Goal: Information Seeking & Learning: Compare options

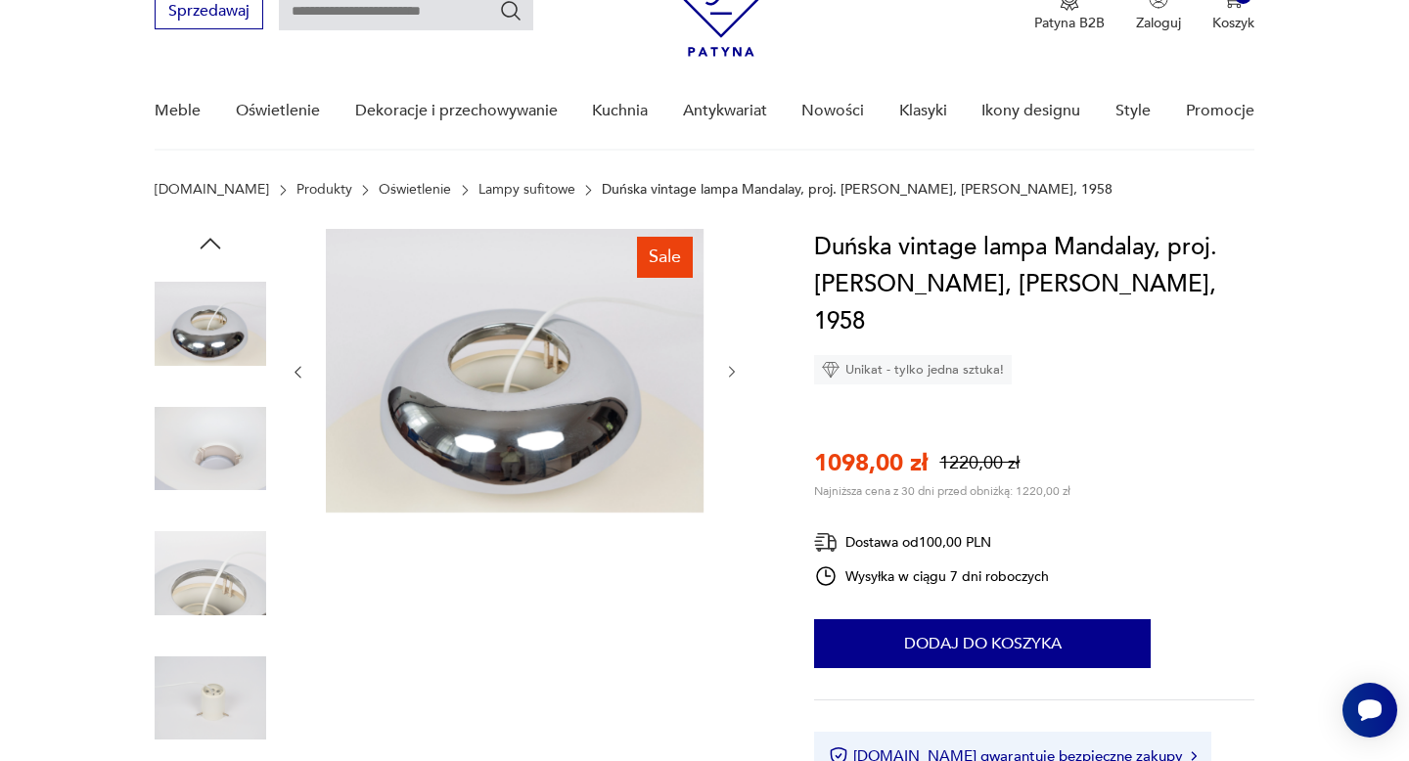
scroll to position [70, 0]
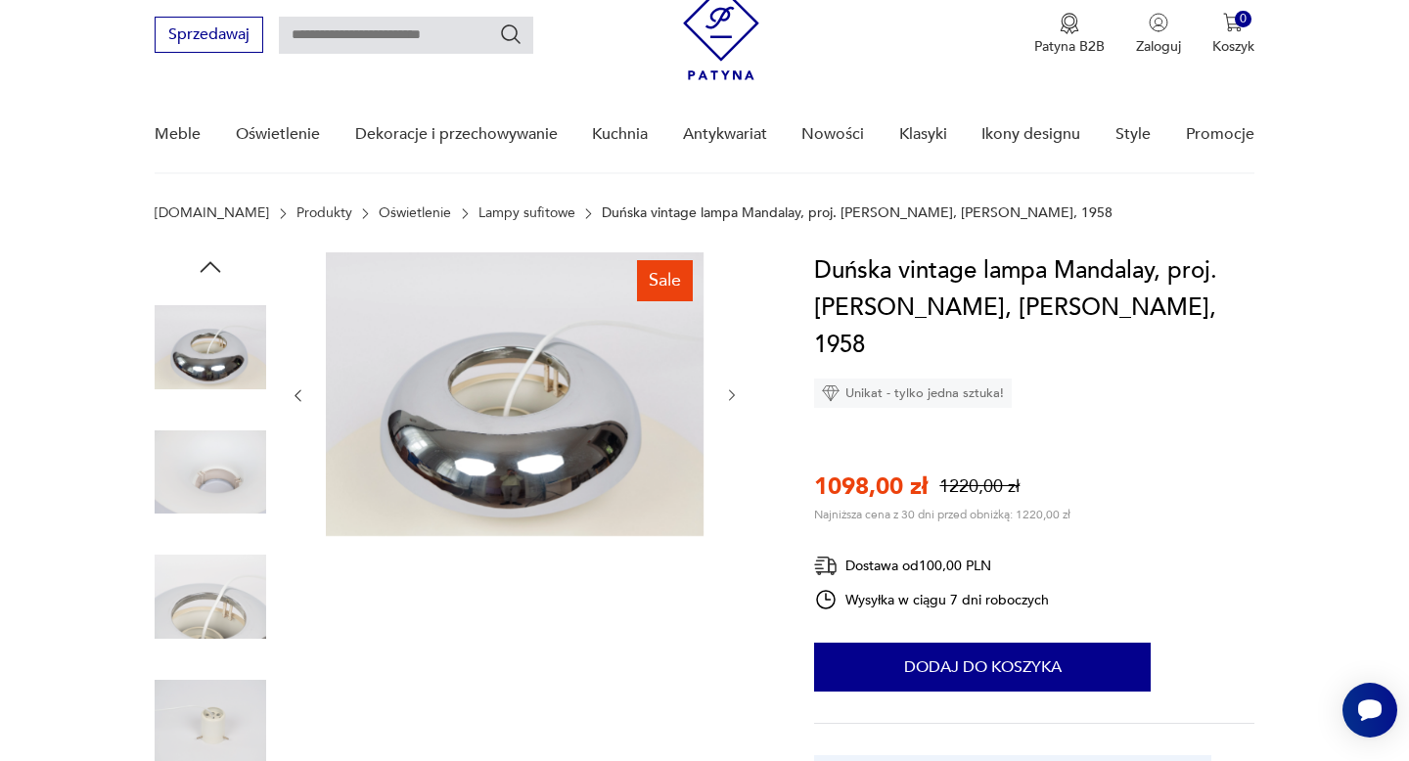
click at [216, 266] on icon "button" at bounding box center [210, 266] width 29 height 29
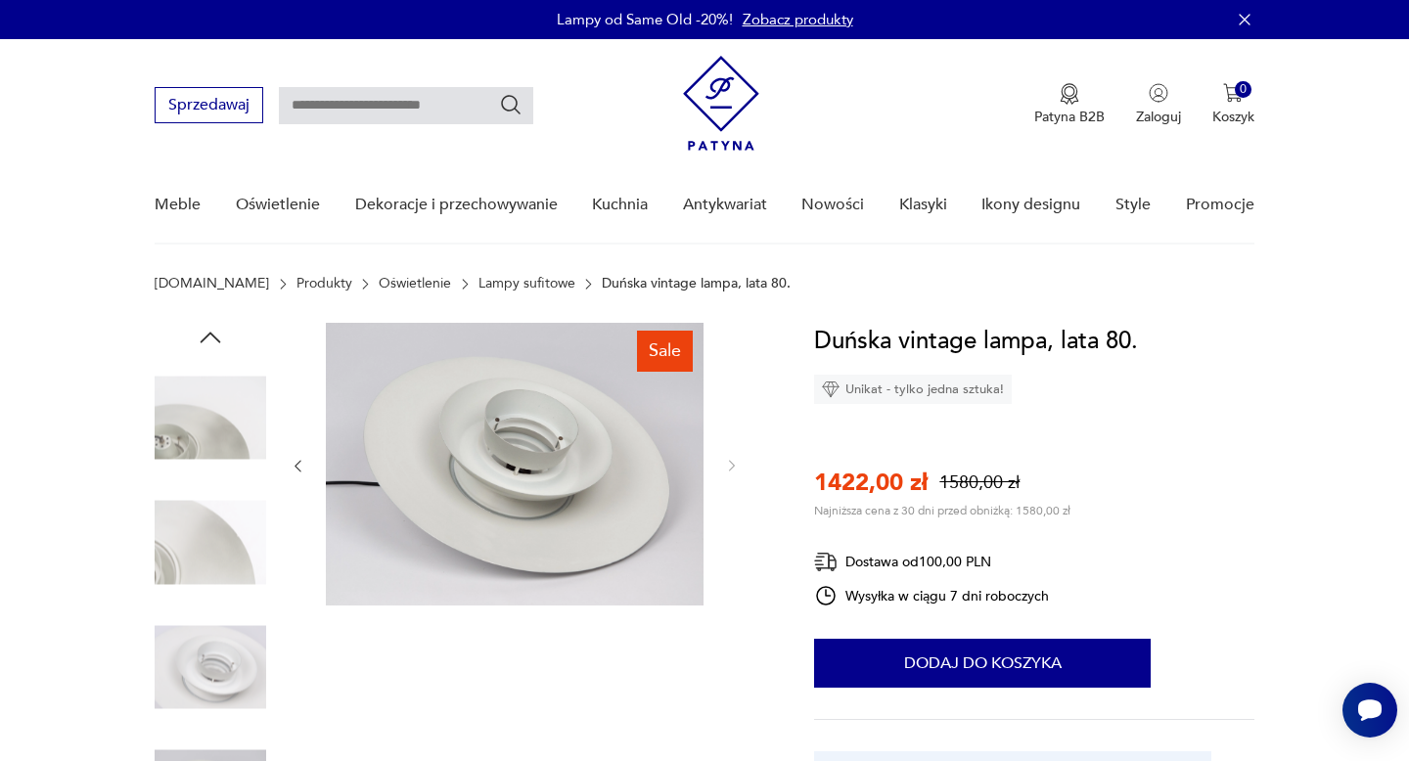
click at [209, 343] on icon "button" at bounding box center [210, 337] width 29 height 29
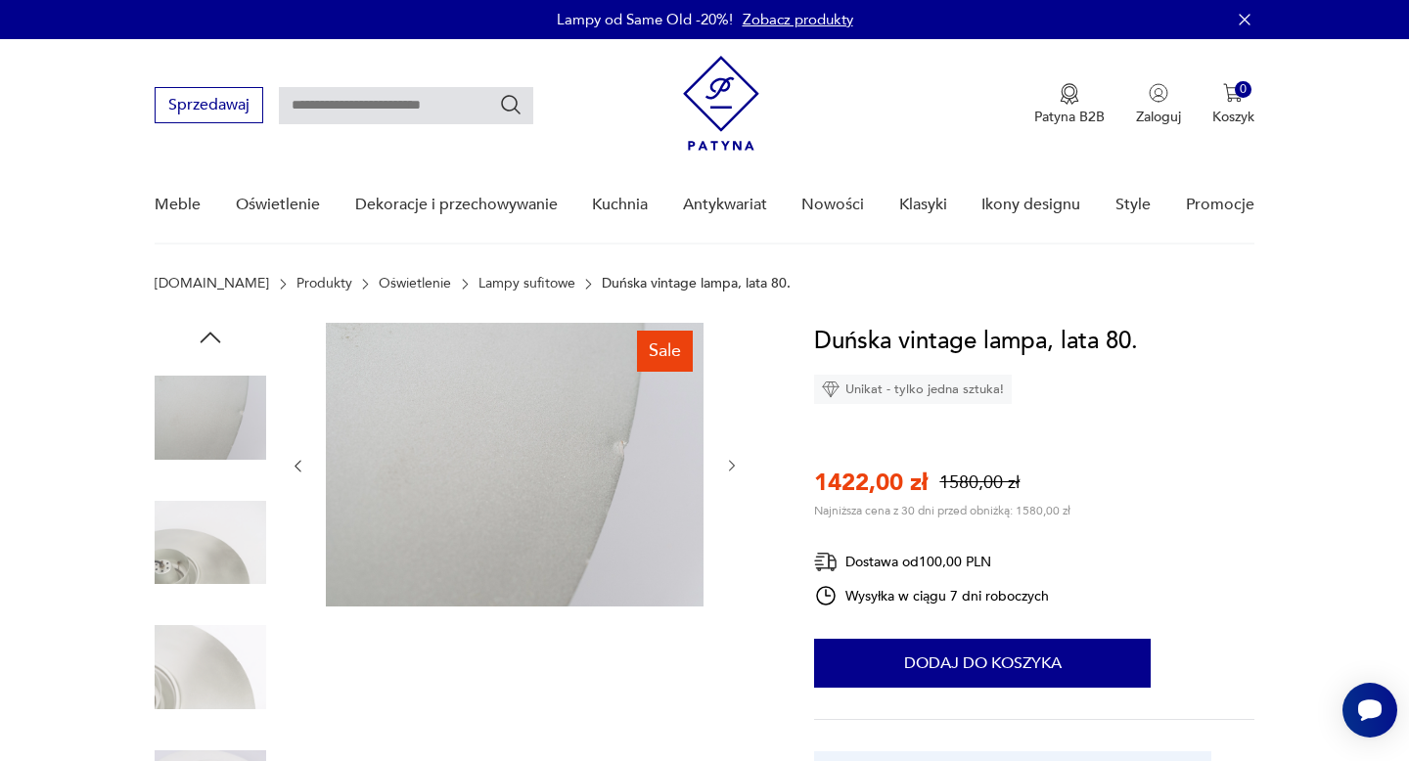
click at [209, 343] on icon "button" at bounding box center [210, 337] width 29 height 29
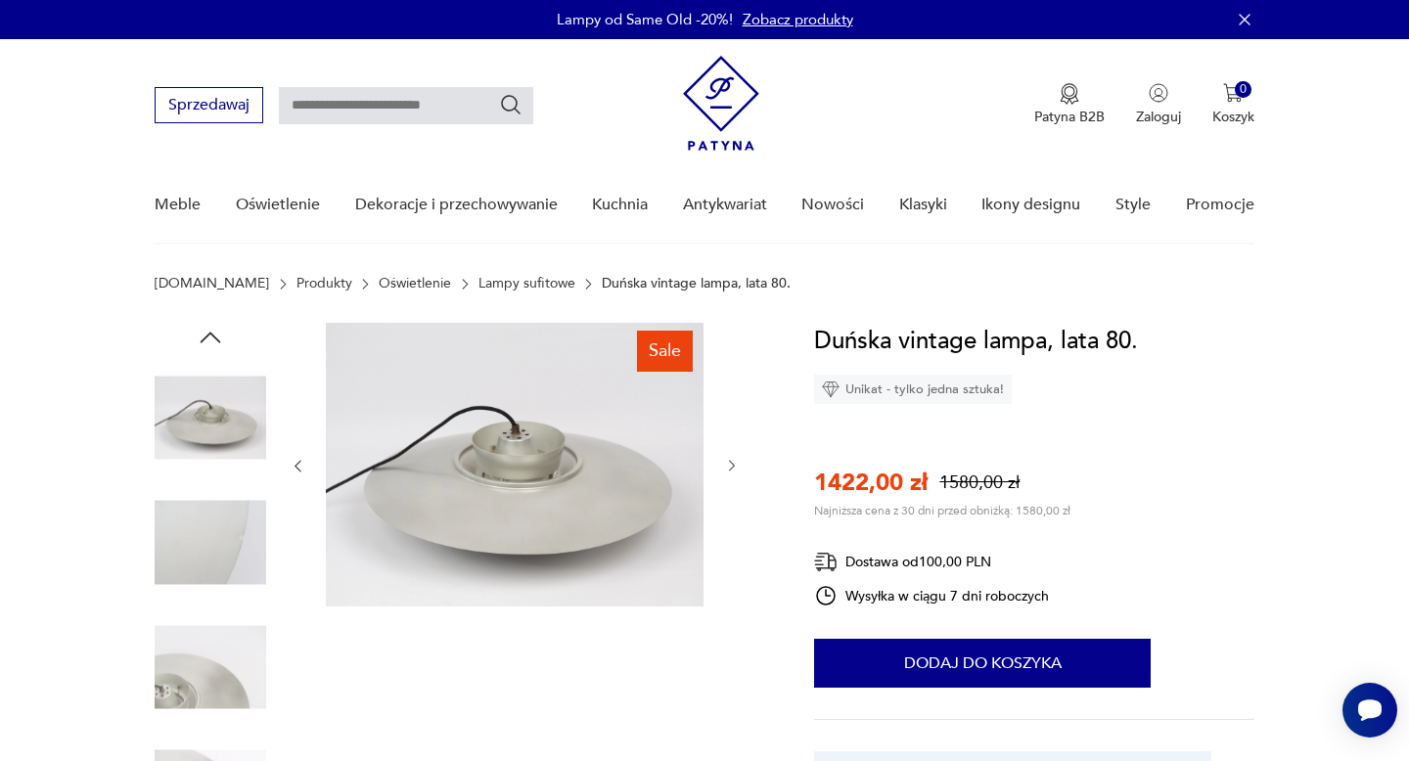
click at [209, 343] on icon "button" at bounding box center [210, 337] width 29 height 29
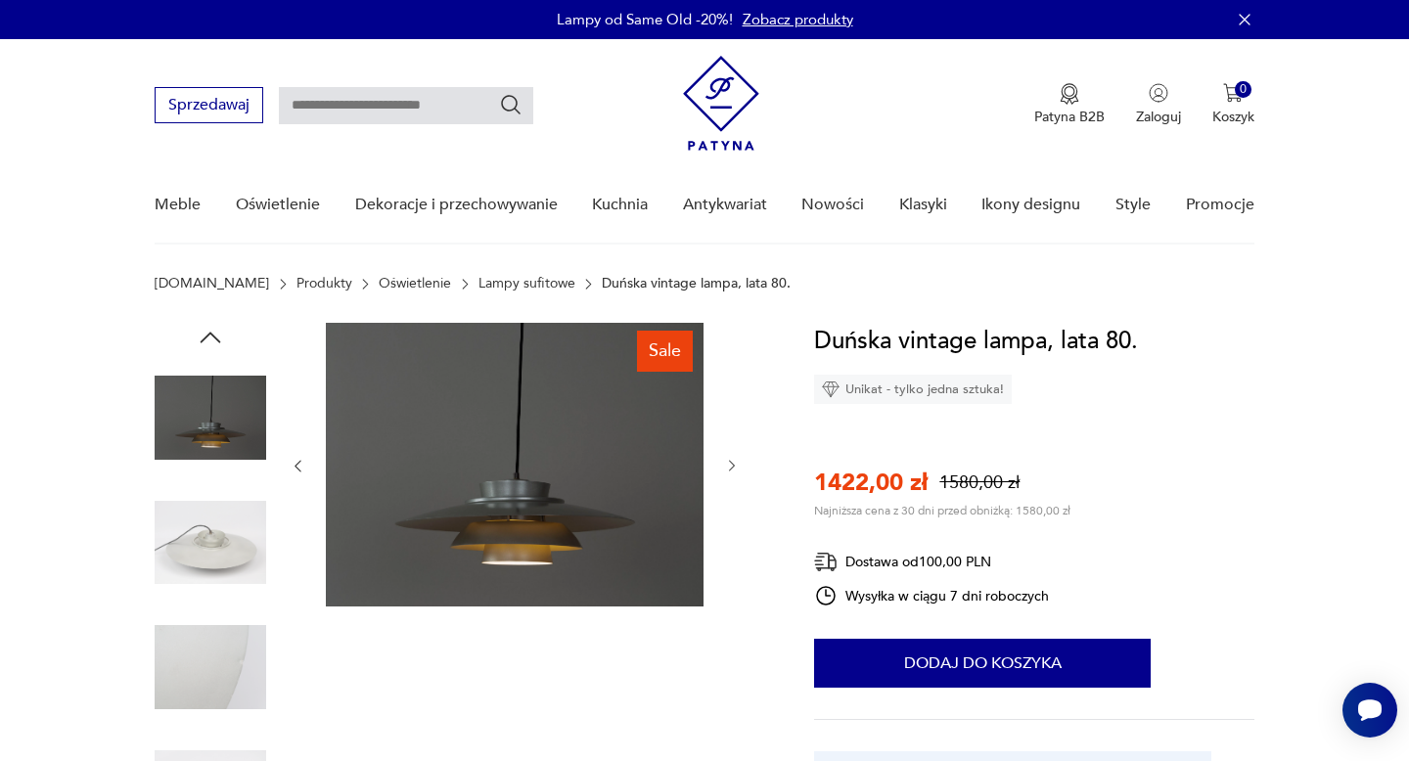
click at [209, 343] on icon "button" at bounding box center [210, 337] width 29 height 29
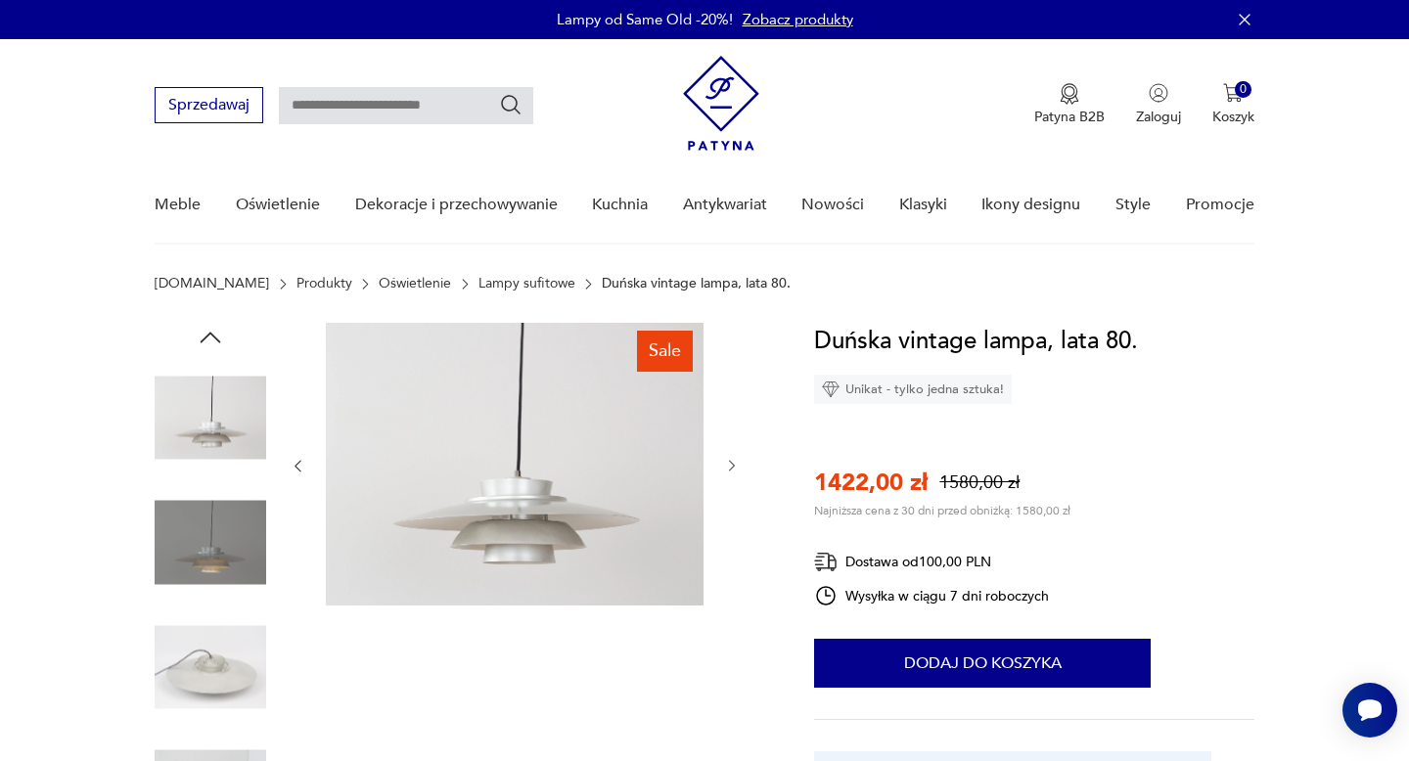
click at [207, 539] on img at bounding box center [211, 543] width 112 height 112
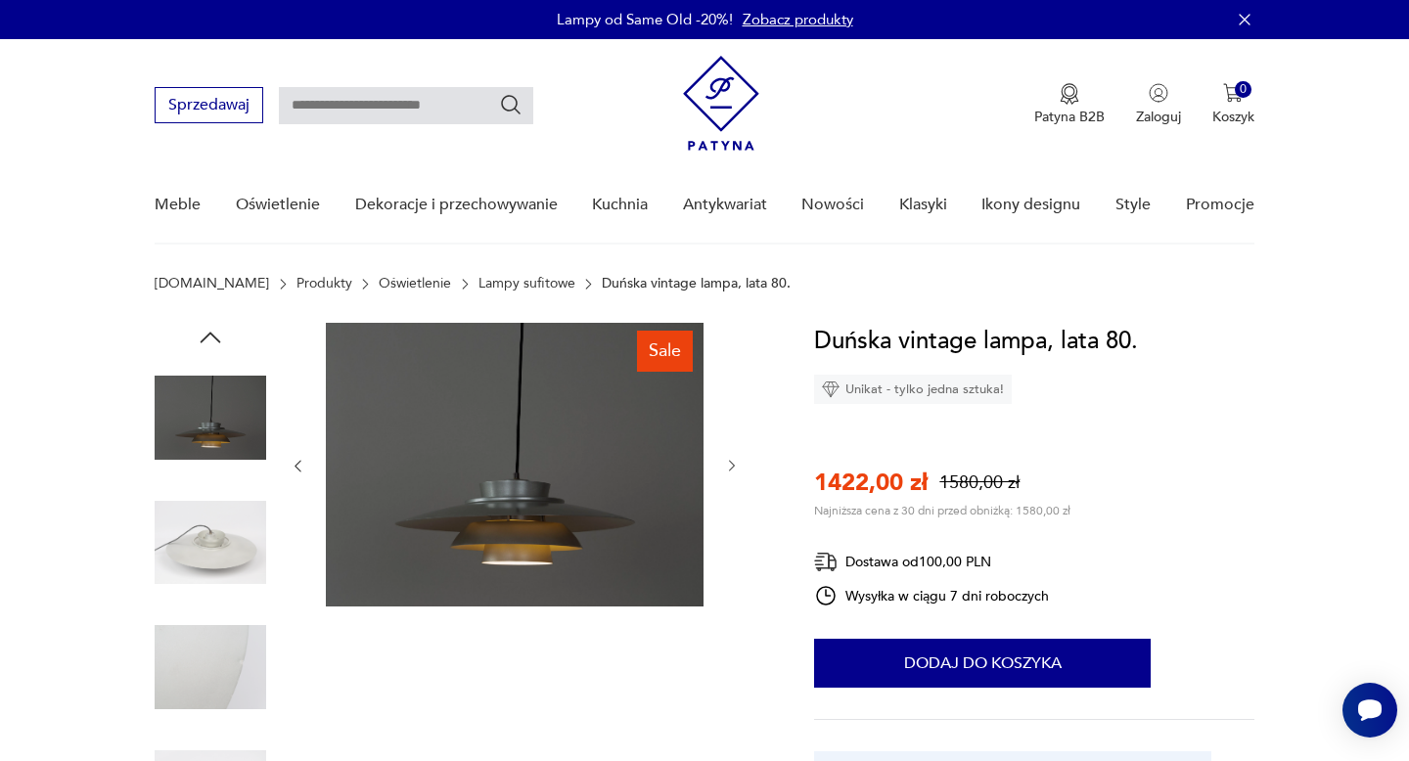
click at [535, 488] on img at bounding box center [515, 465] width 378 height 284
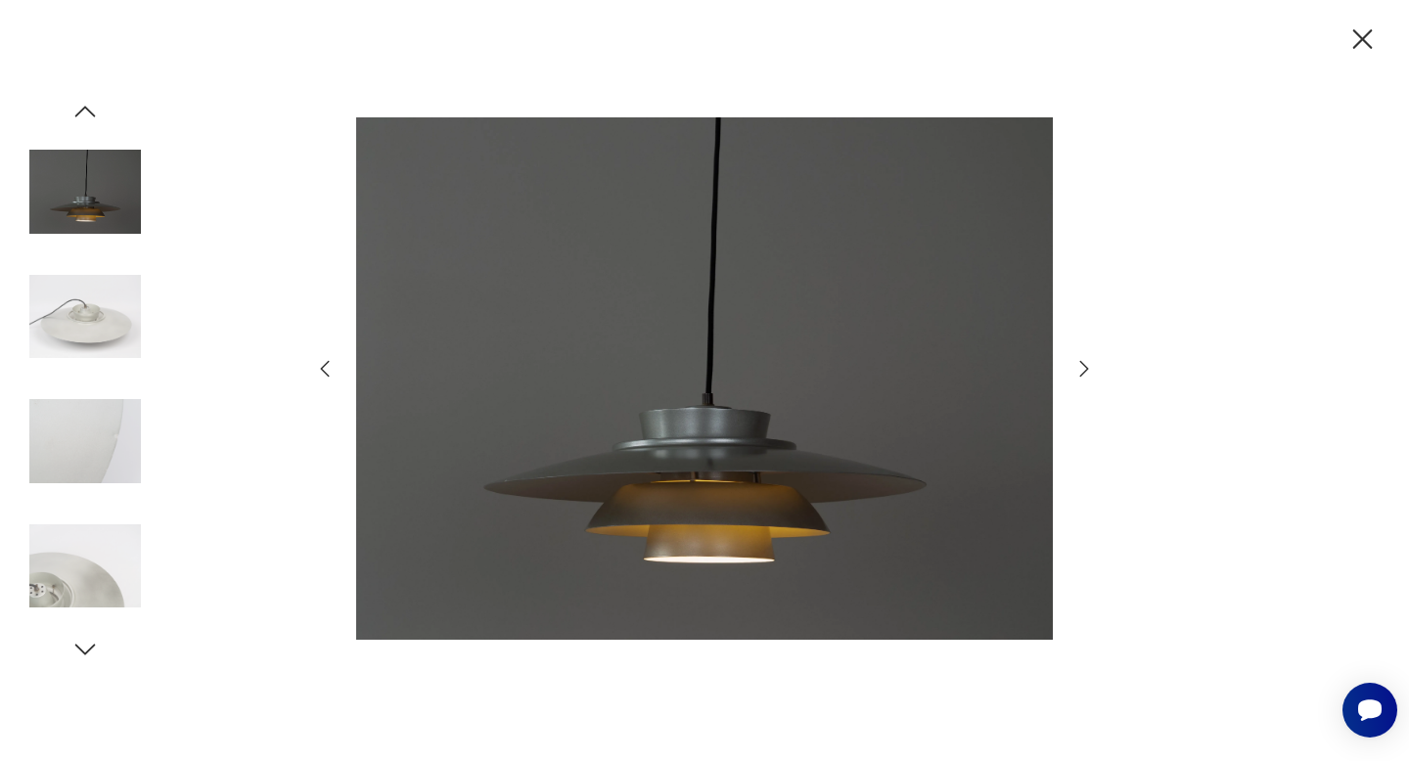
click at [59, 290] on img at bounding box center [85, 317] width 112 height 112
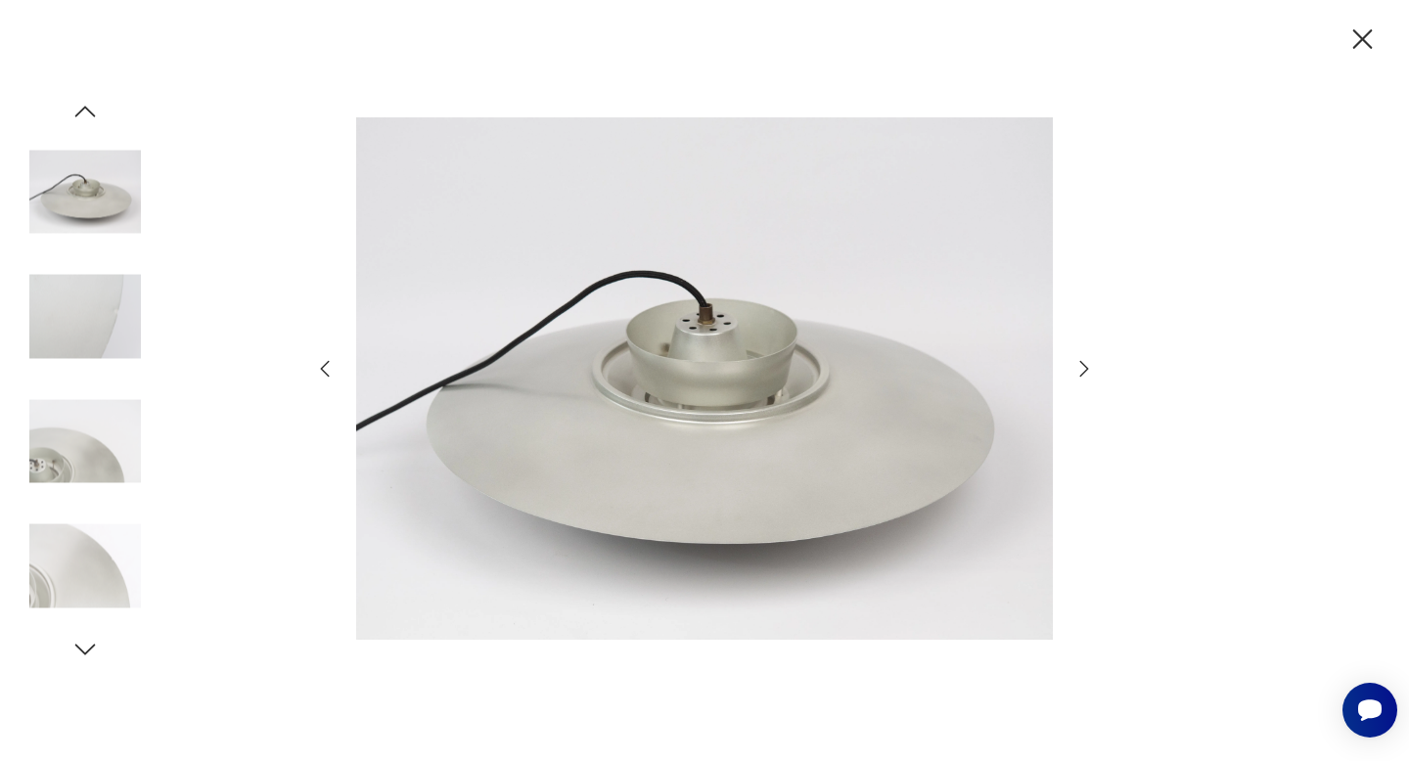
click at [86, 574] on img at bounding box center [85, 567] width 112 height 112
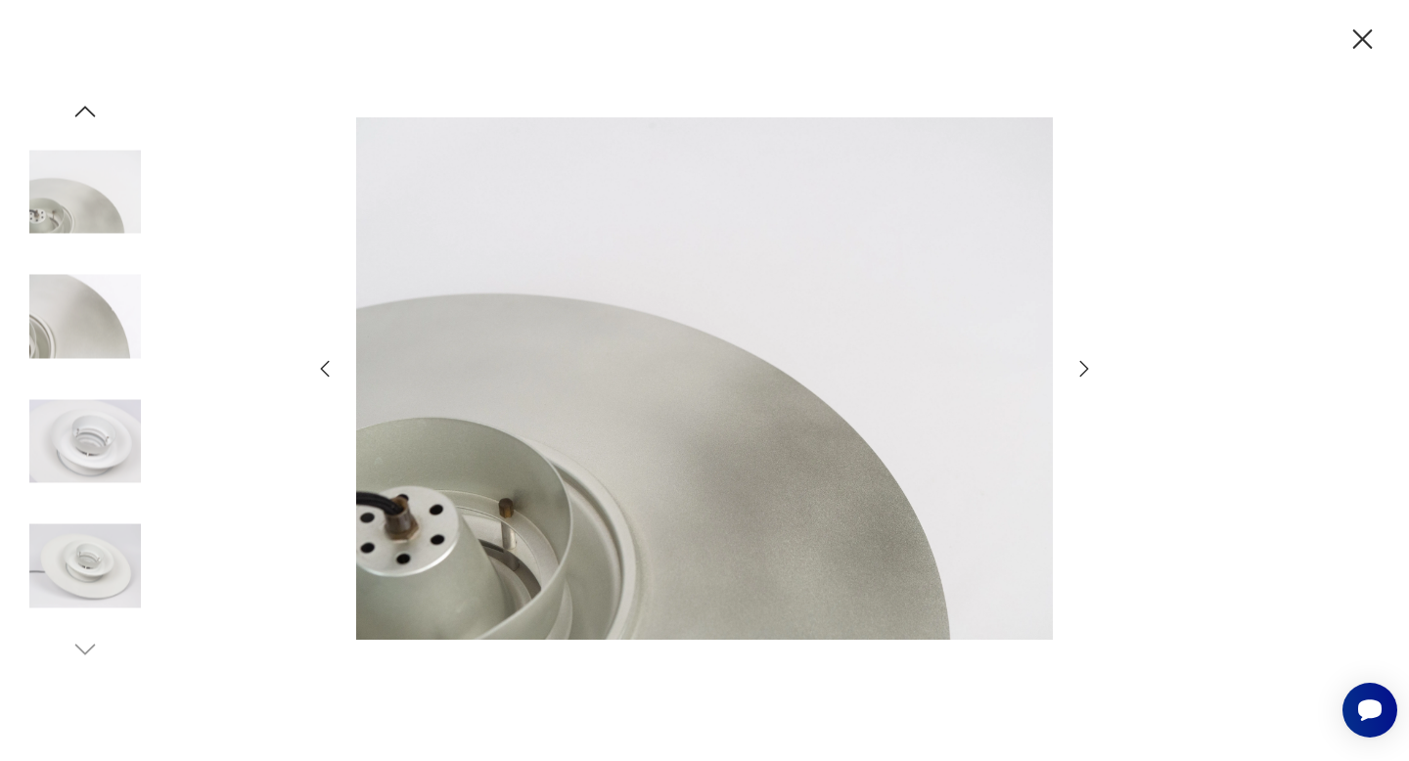
click at [80, 111] on icon "button" at bounding box center [85, 111] width 21 height 11
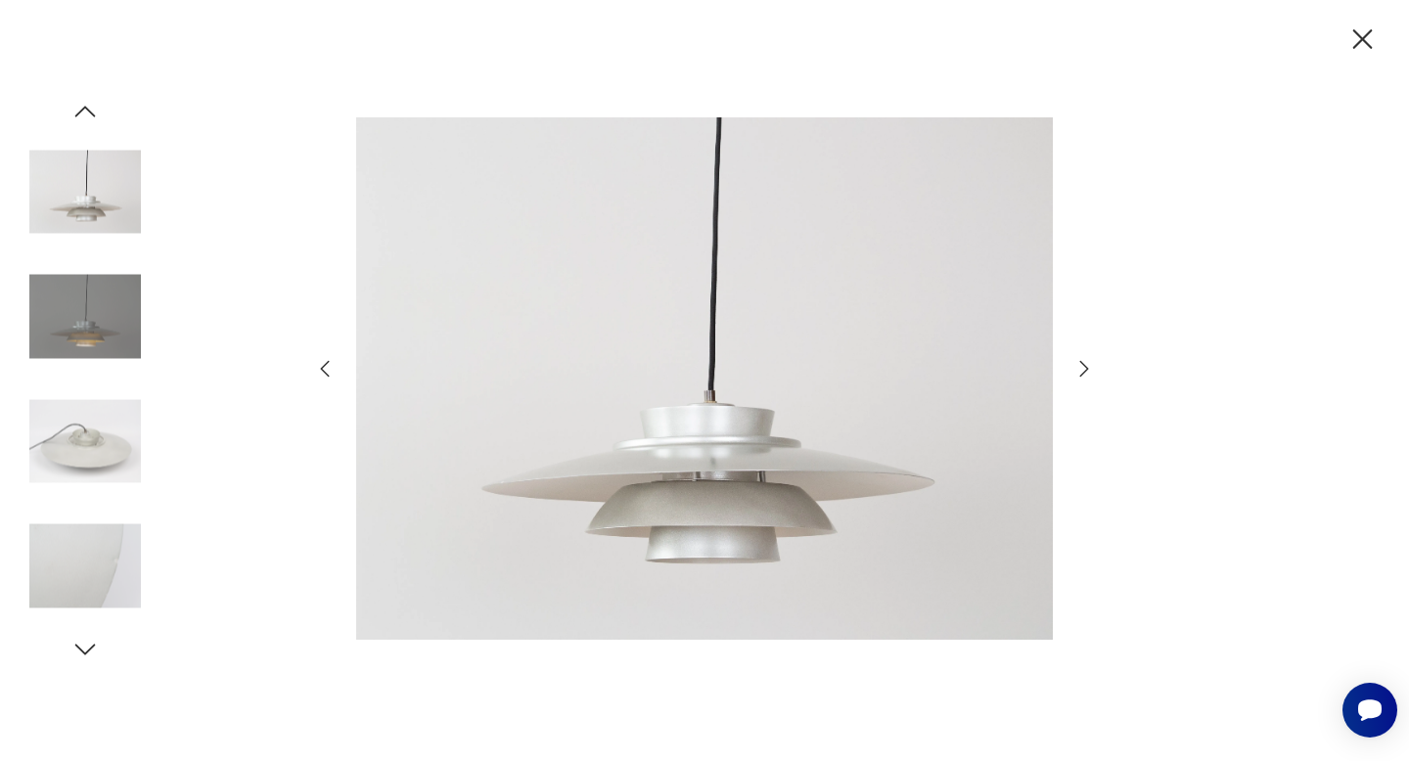
click at [85, 201] on img at bounding box center [85, 192] width 112 height 112
click at [85, 332] on img at bounding box center [85, 317] width 112 height 112
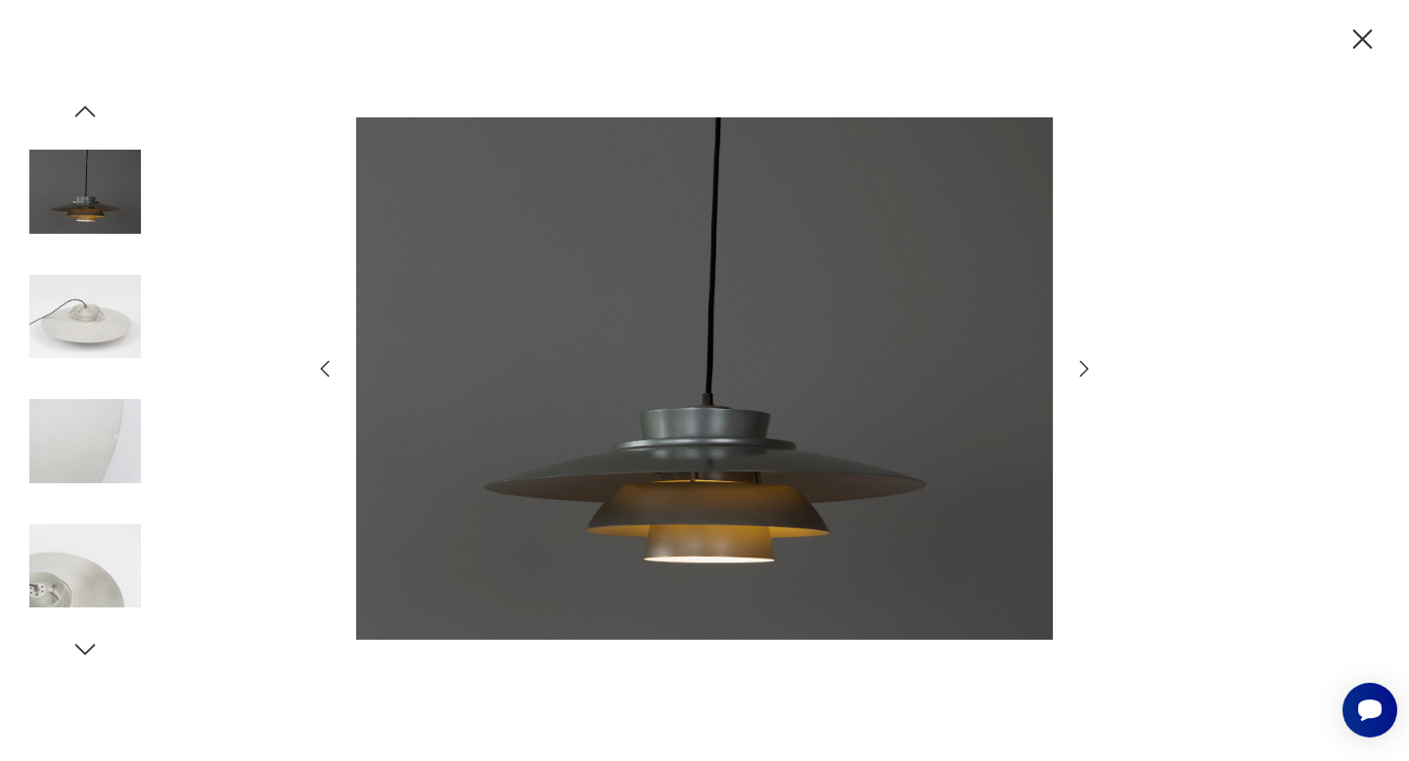
click at [1353, 40] on icon "button" at bounding box center [1362, 39] width 34 height 34
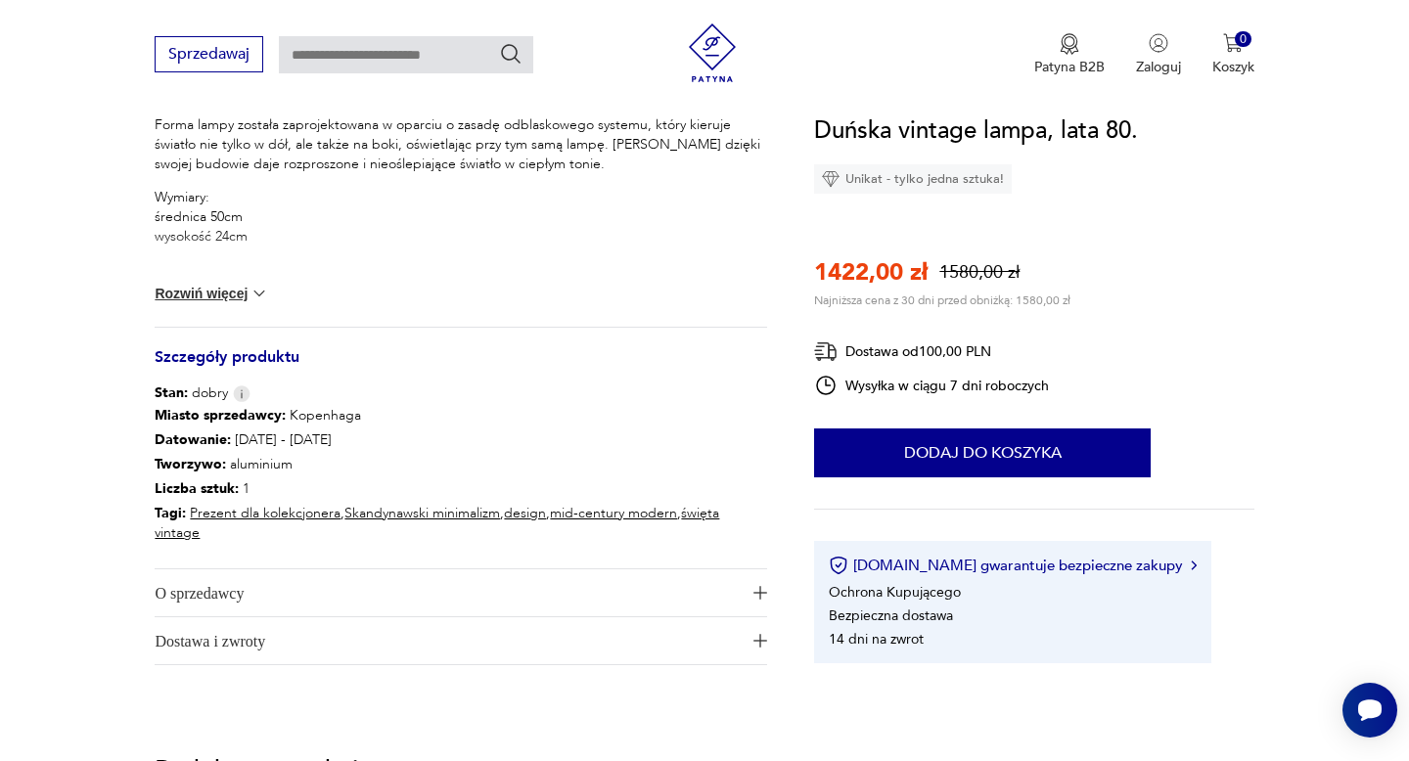
scroll to position [854, 0]
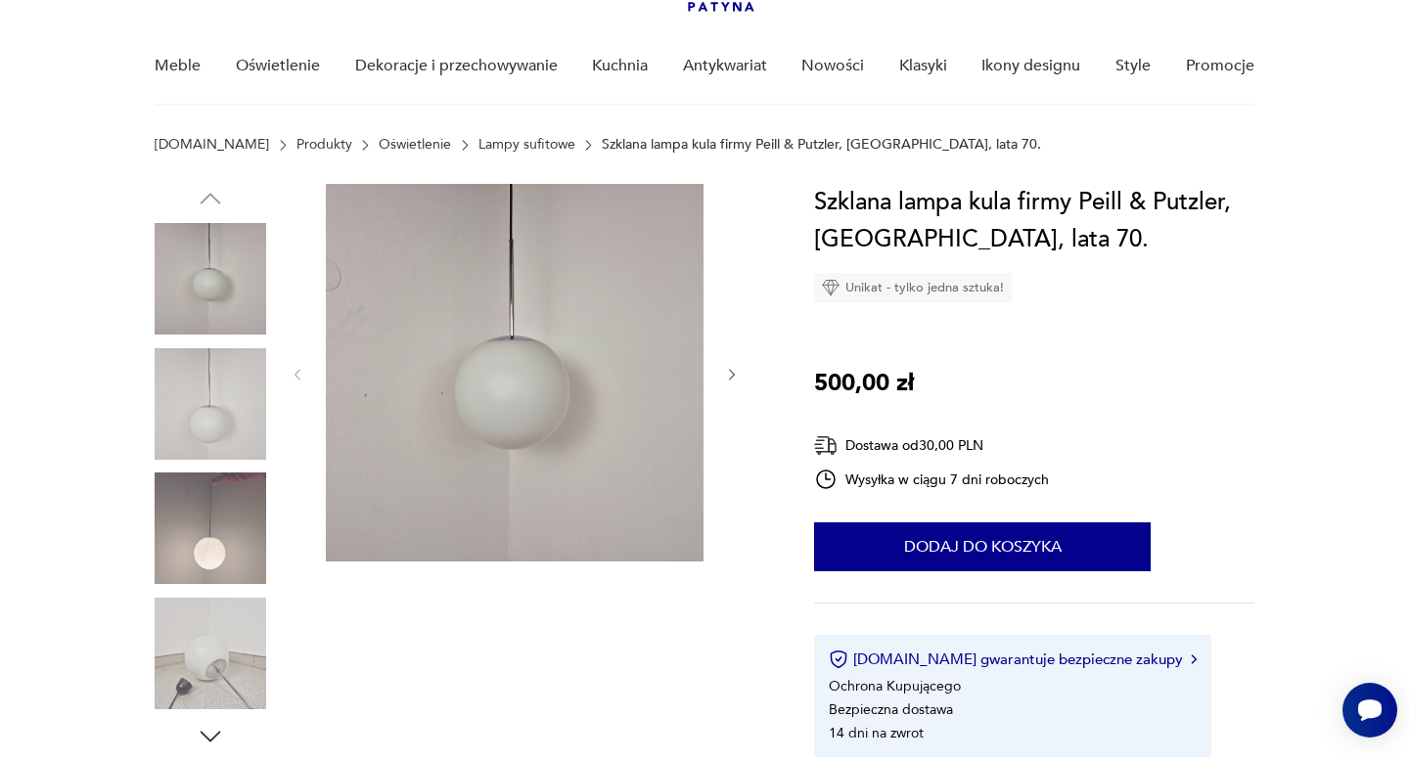
scroll to position [149, 0]
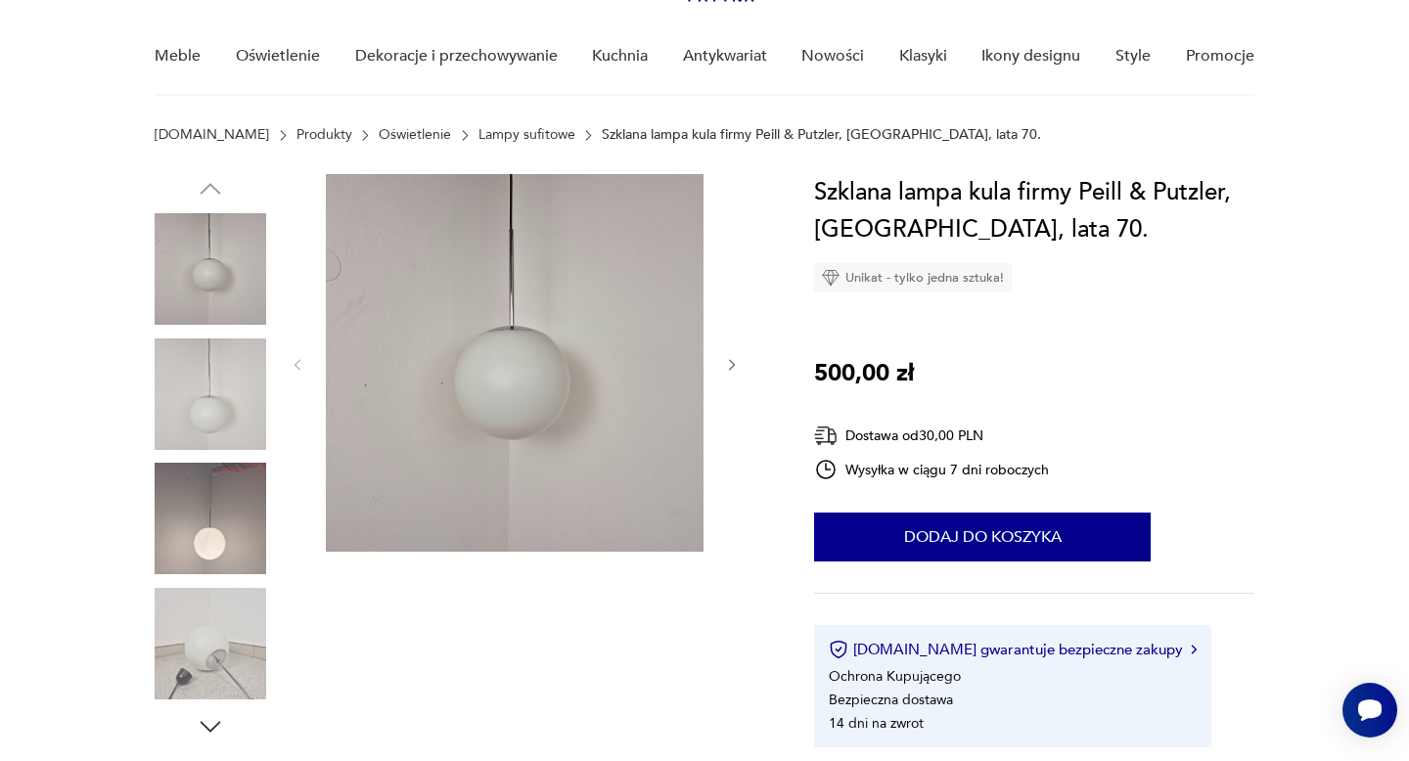
click at [220, 525] on img at bounding box center [211, 519] width 112 height 112
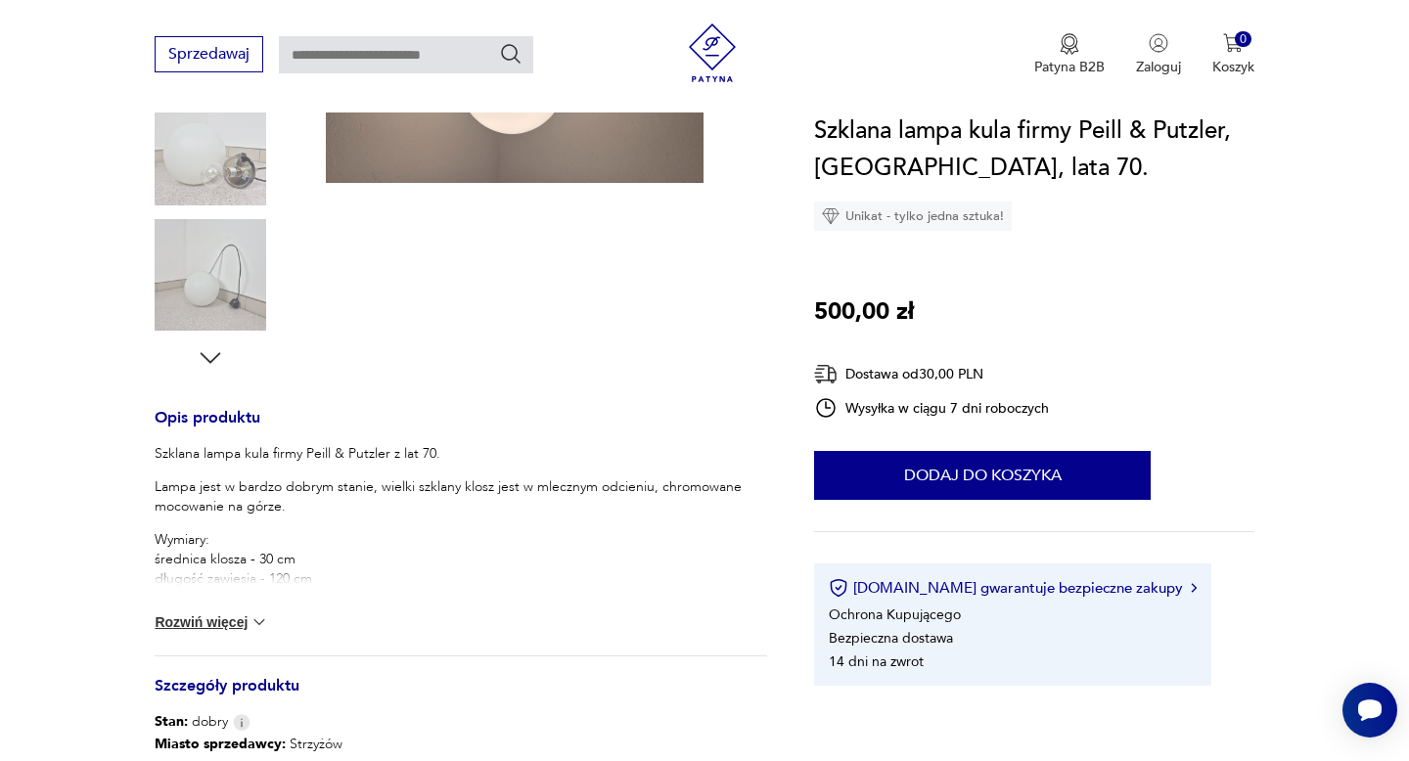
scroll to position [570, 0]
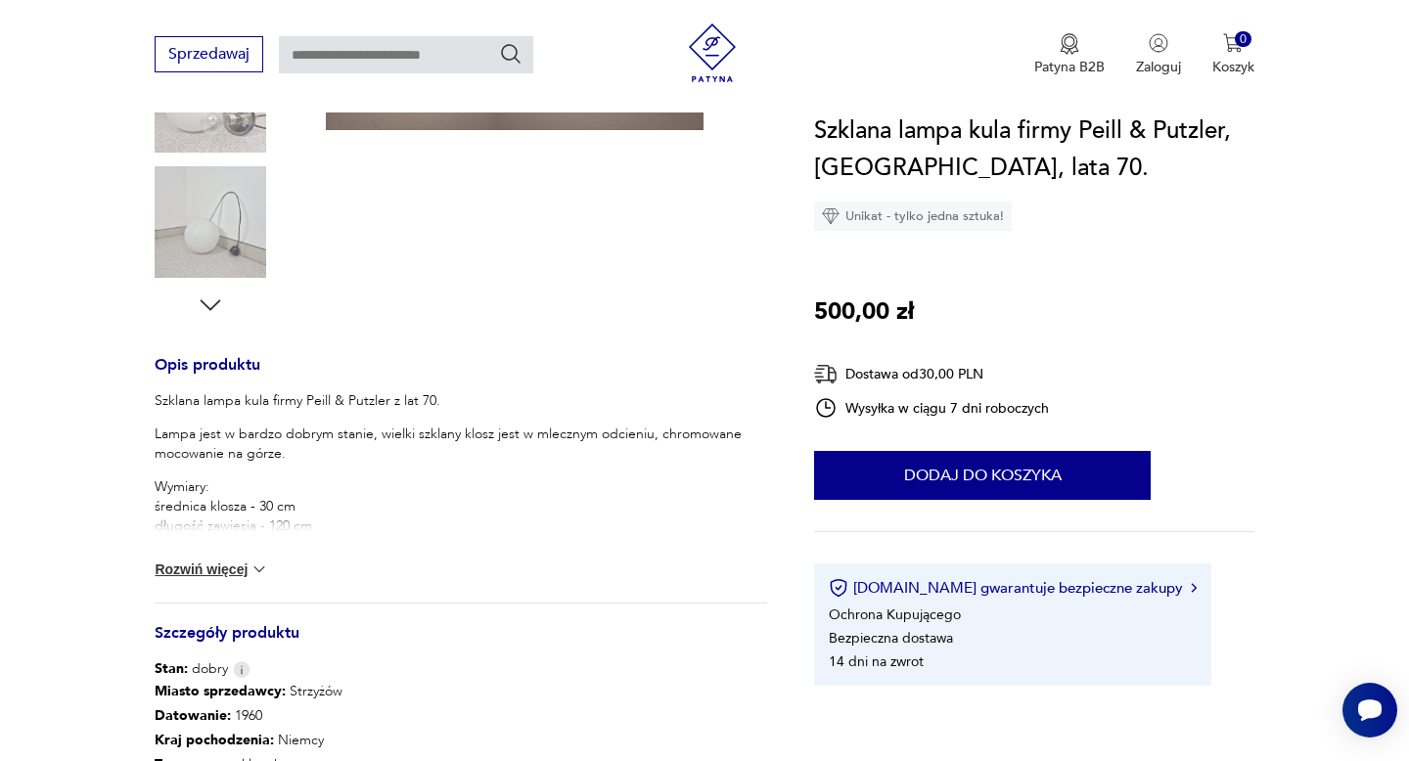
click at [241, 572] on button "Rozwiń więcej" at bounding box center [211, 570] width 113 height 20
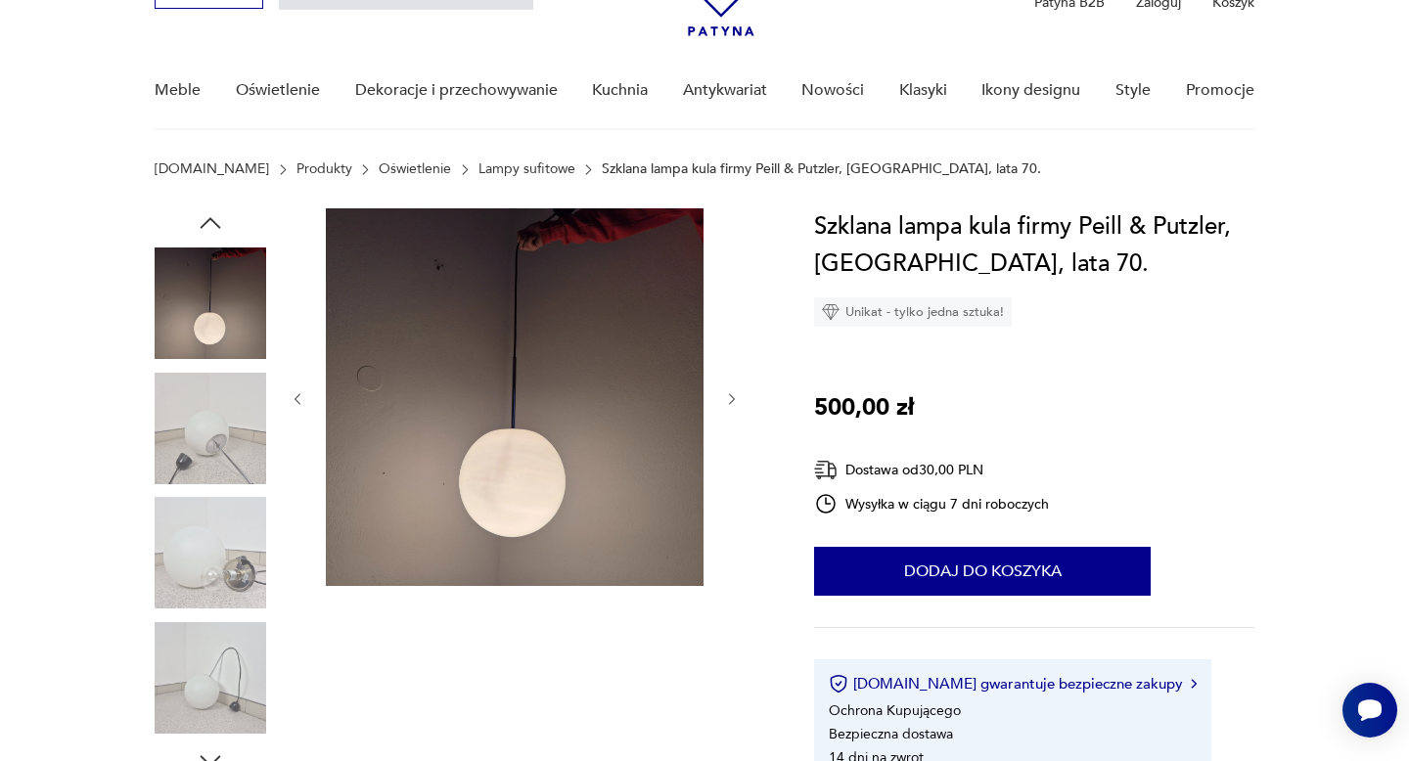
scroll to position [94, 0]
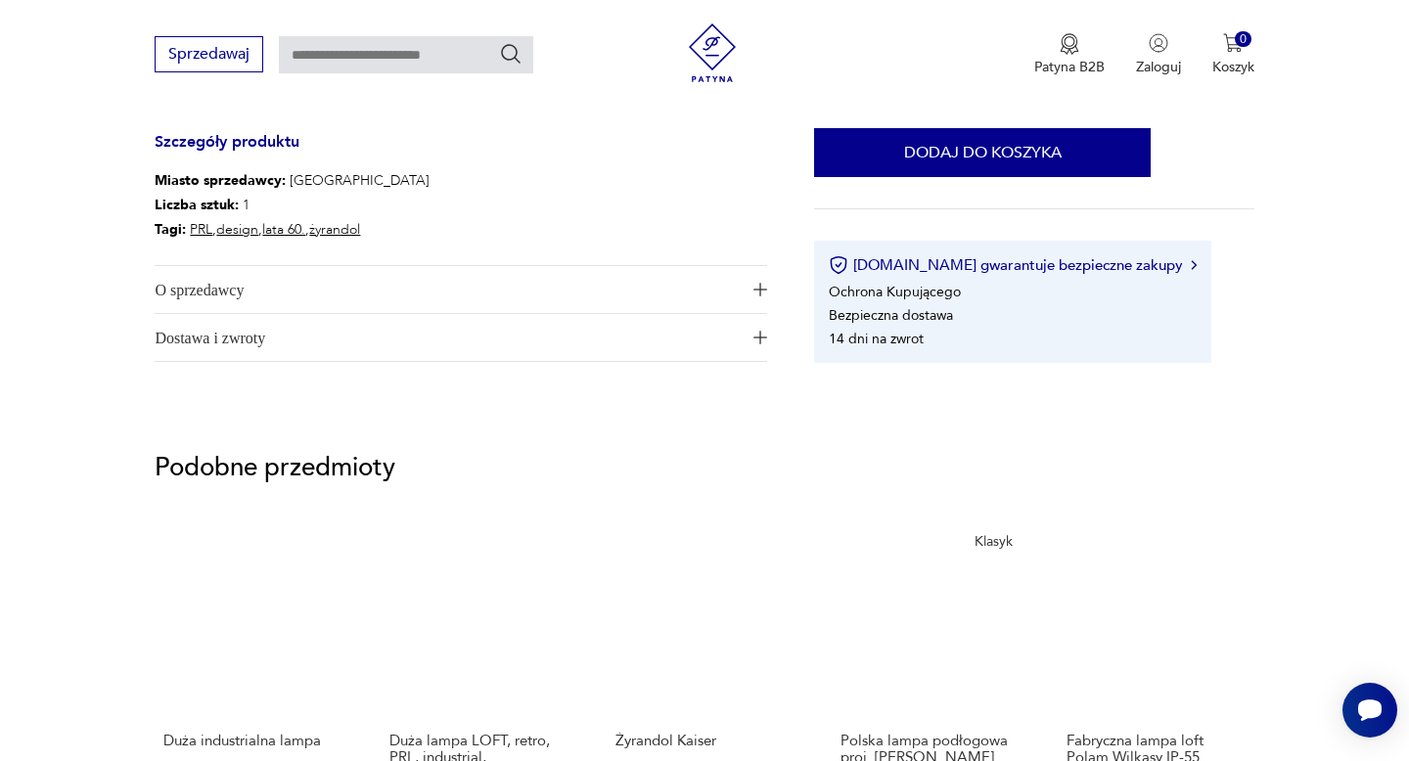
scroll to position [1190, 0]
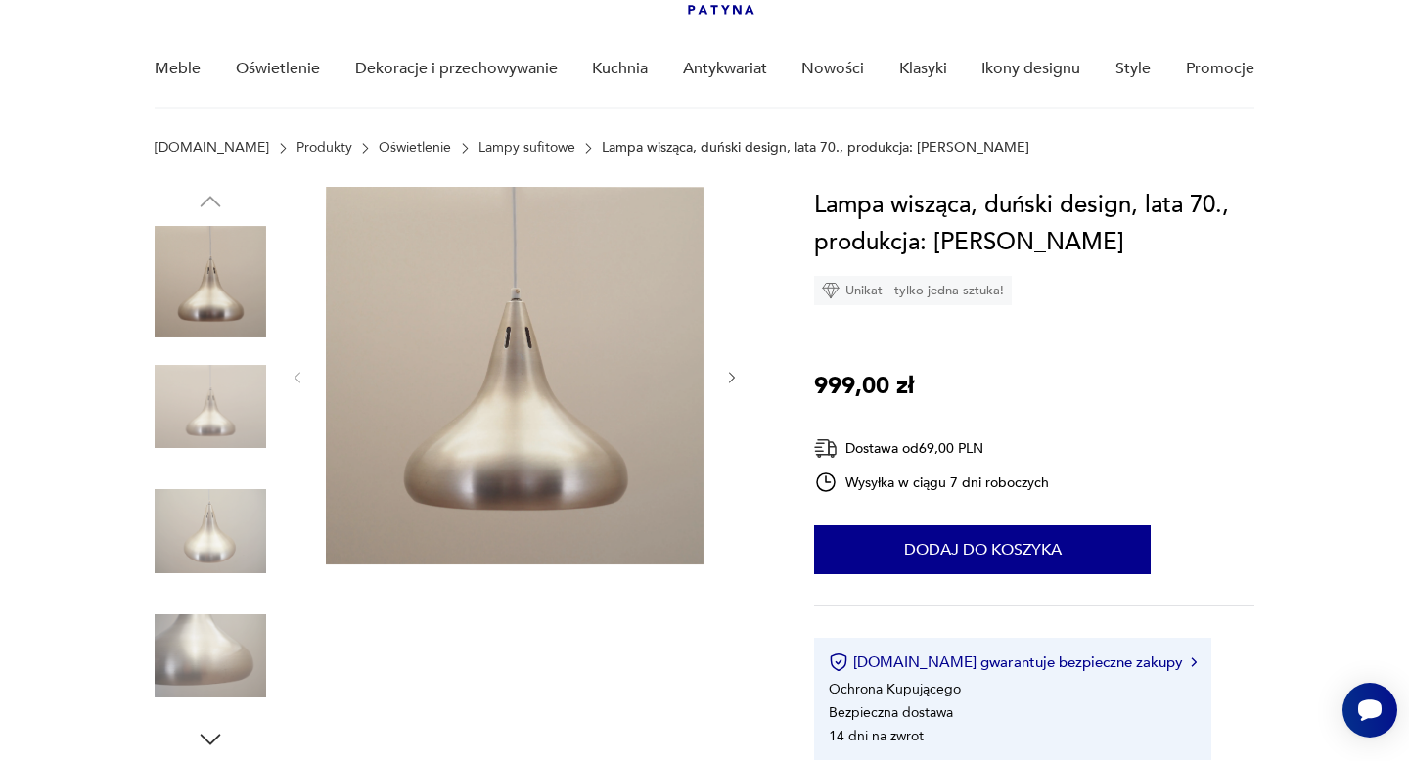
scroll to position [214, 0]
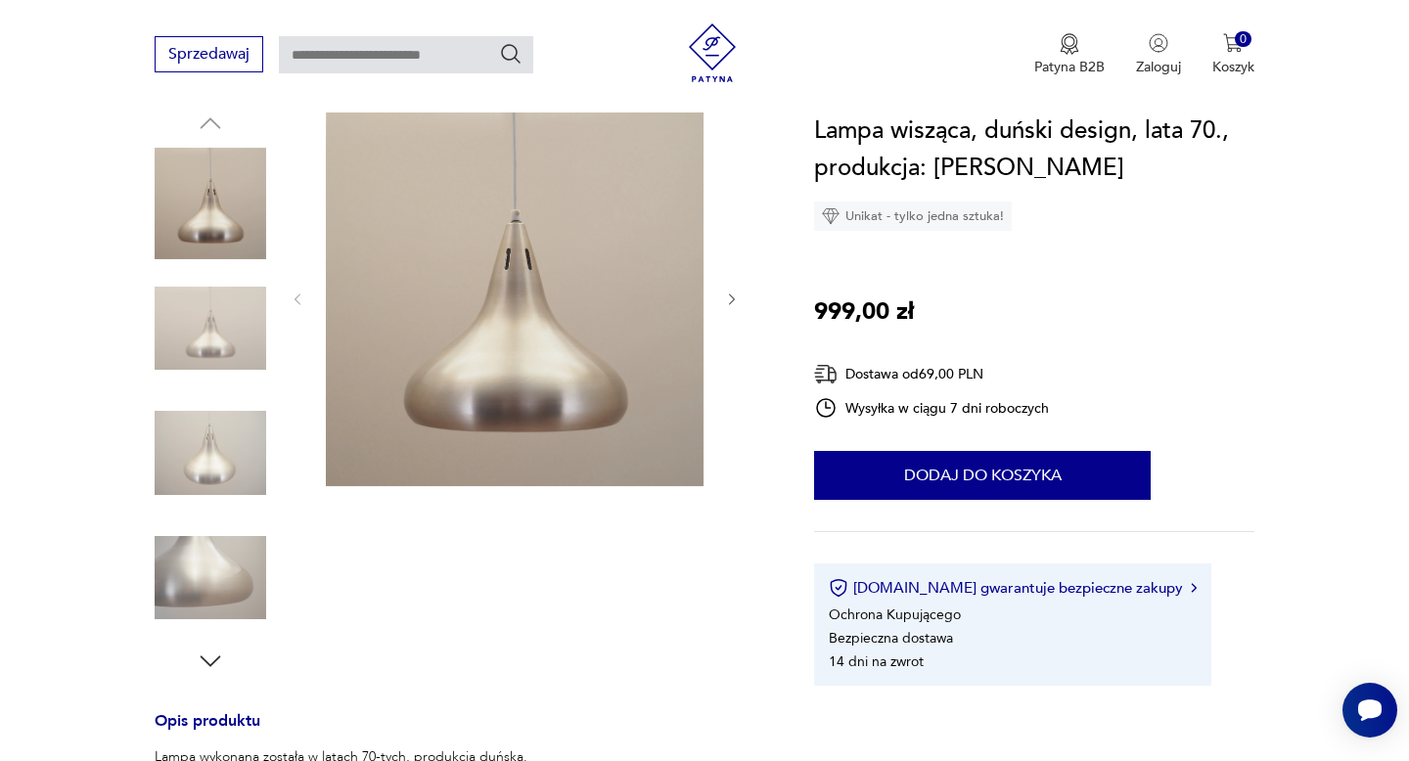
click at [737, 306] on icon "button" at bounding box center [732, 300] width 17 height 17
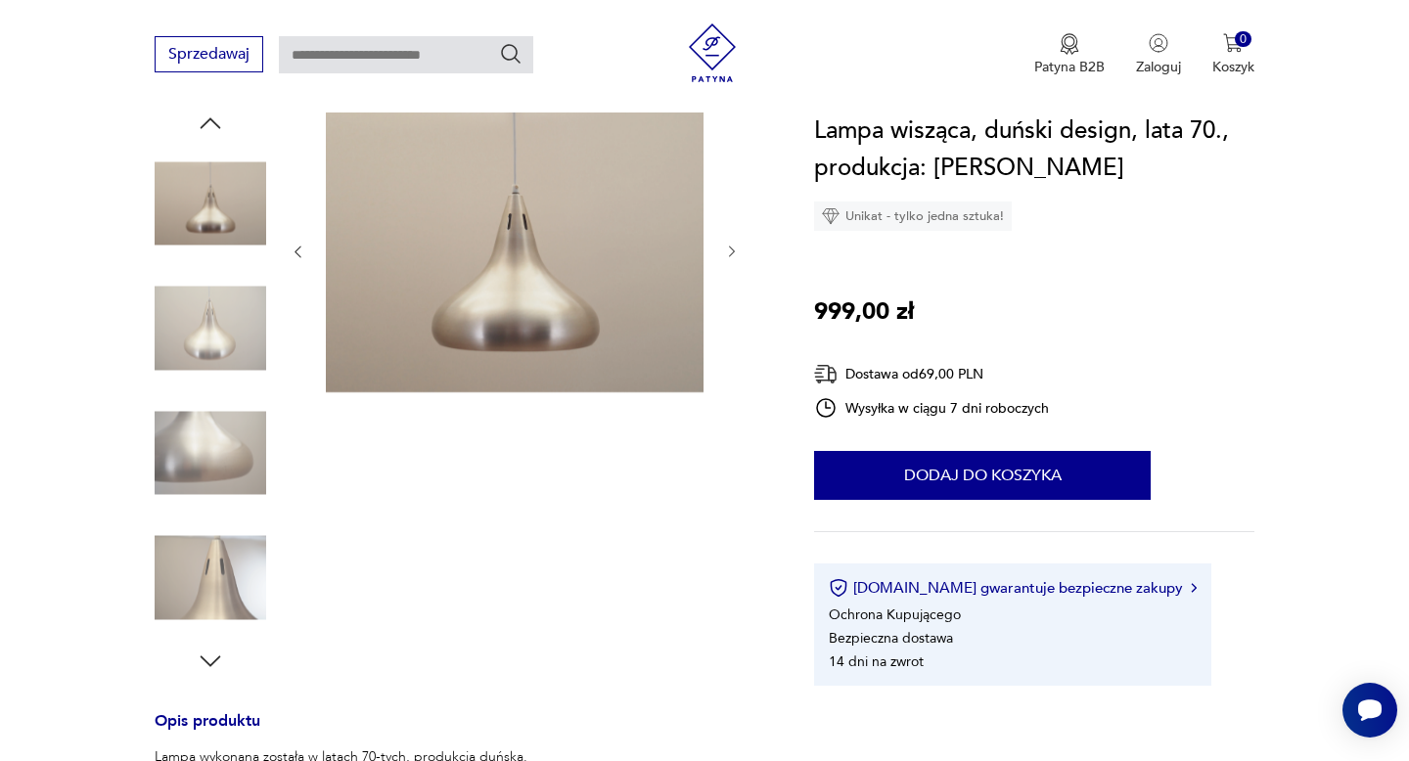
click at [737, 305] on div at bounding box center [515, 252] width 450 height 287
click at [737, 252] on icon "button" at bounding box center [732, 252] width 17 height 17
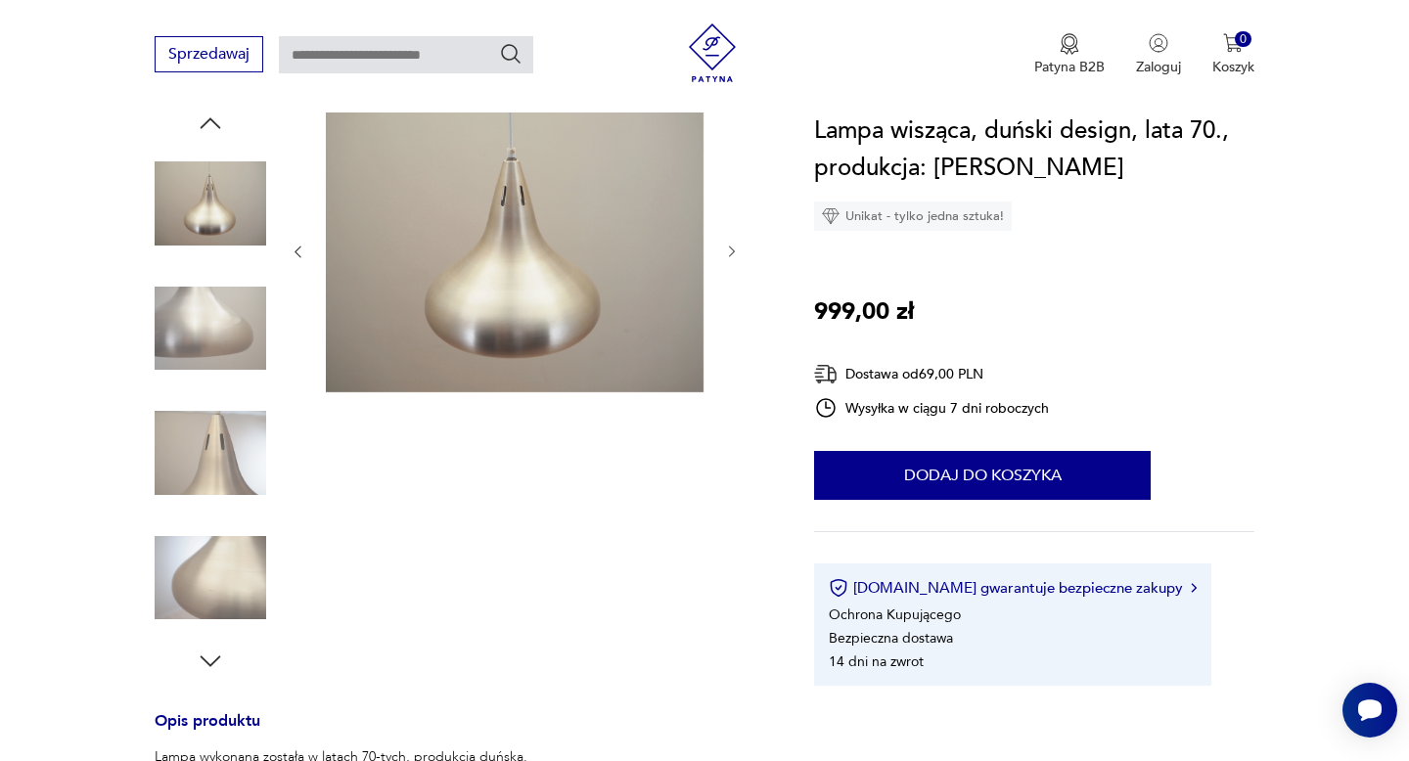
click at [737, 252] on icon "button" at bounding box center [732, 252] width 17 height 17
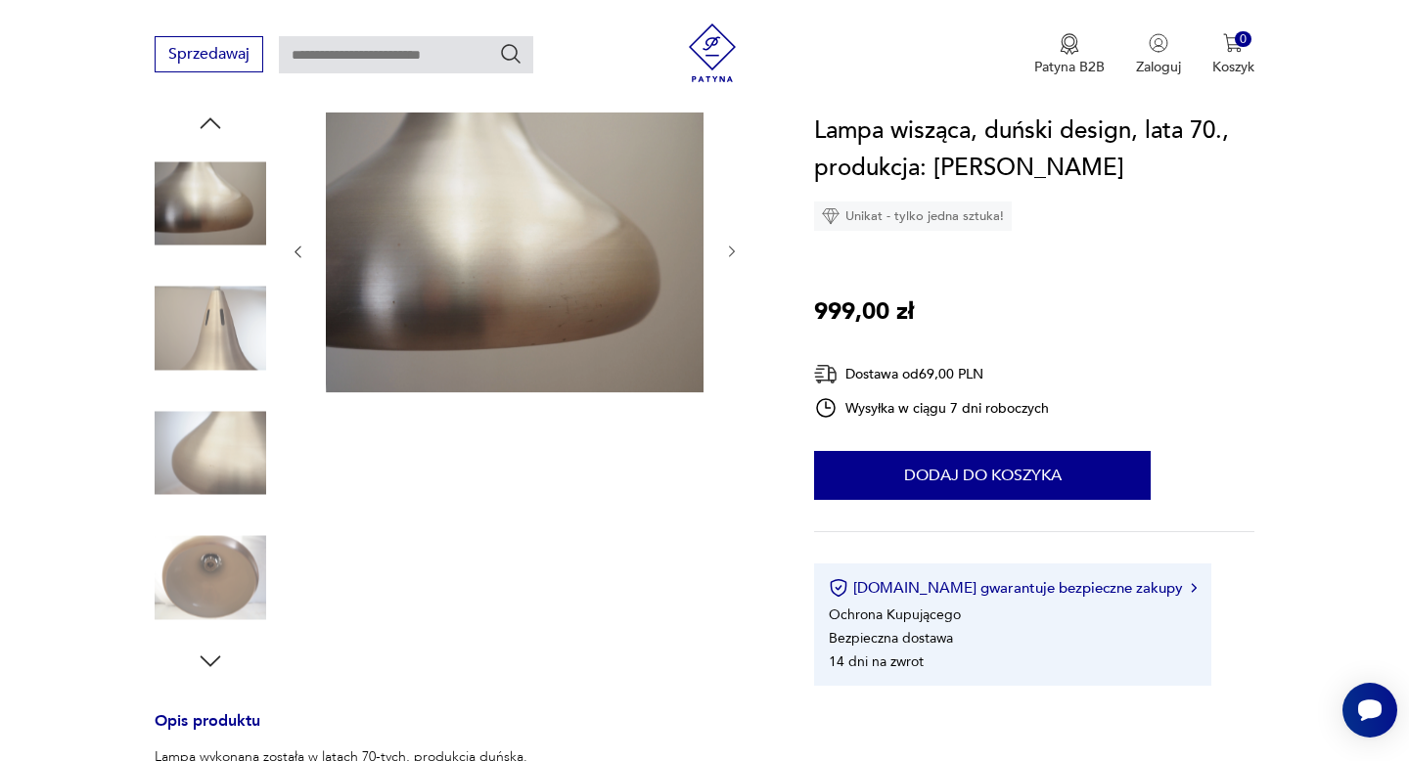
click at [737, 253] on icon "button" at bounding box center [732, 252] width 17 height 17
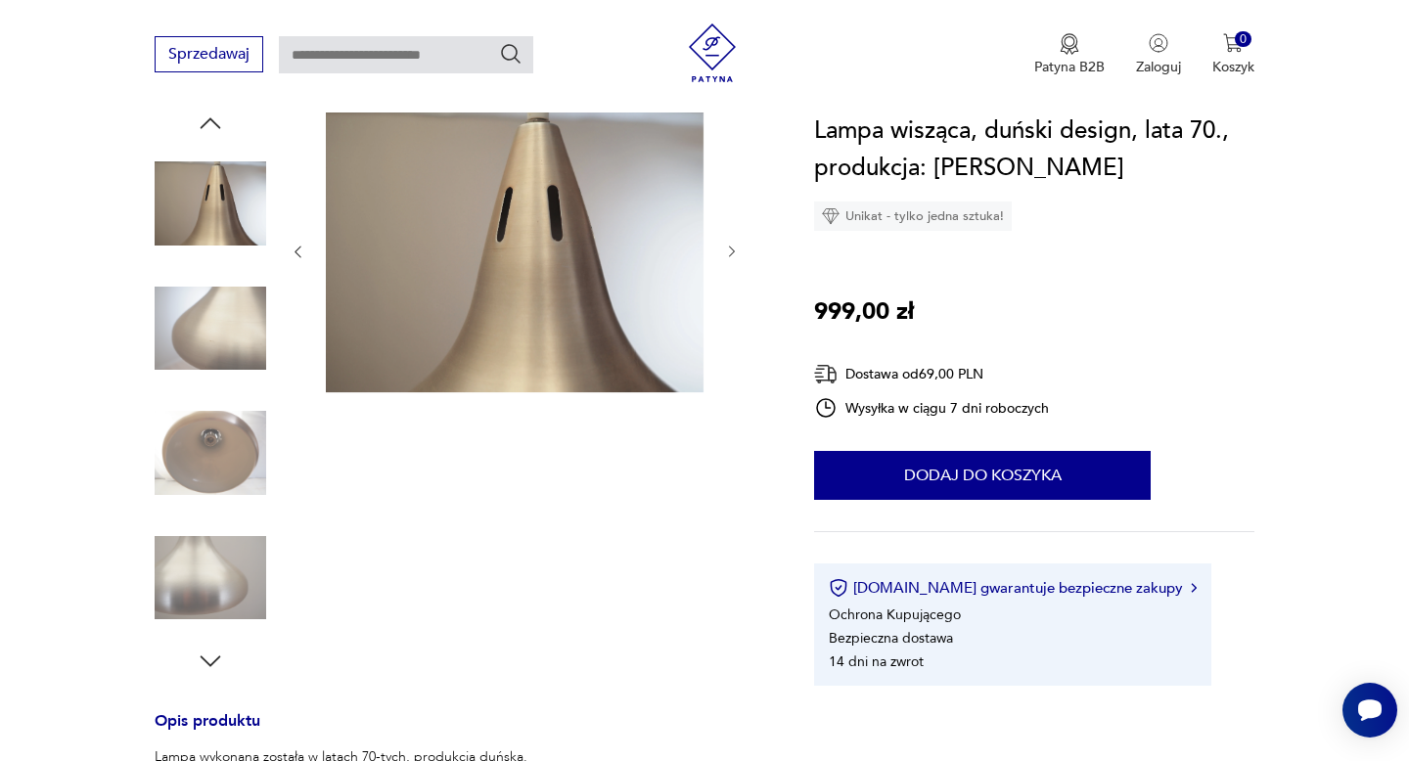
click at [737, 254] on icon "button" at bounding box center [732, 252] width 17 height 17
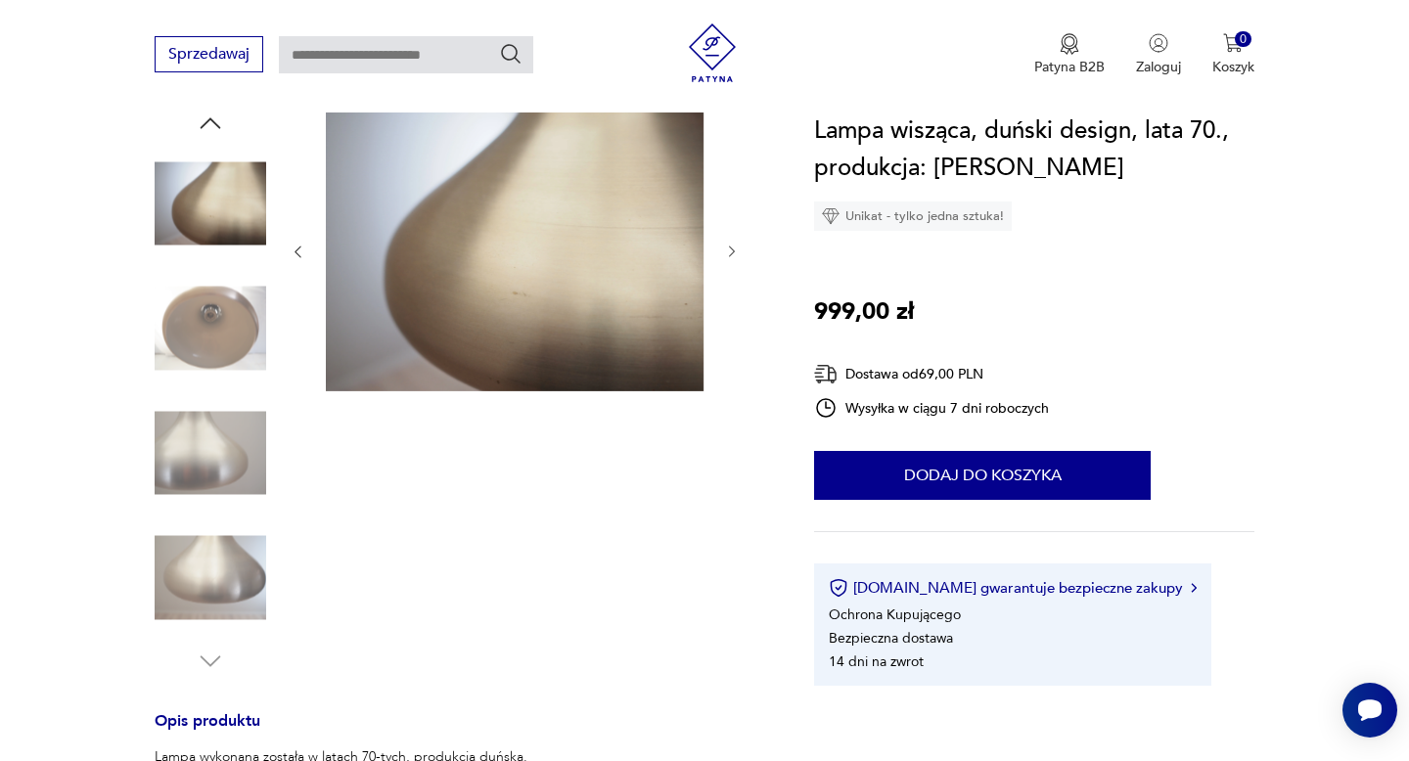
click at [737, 254] on icon "button" at bounding box center [732, 252] width 17 height 17
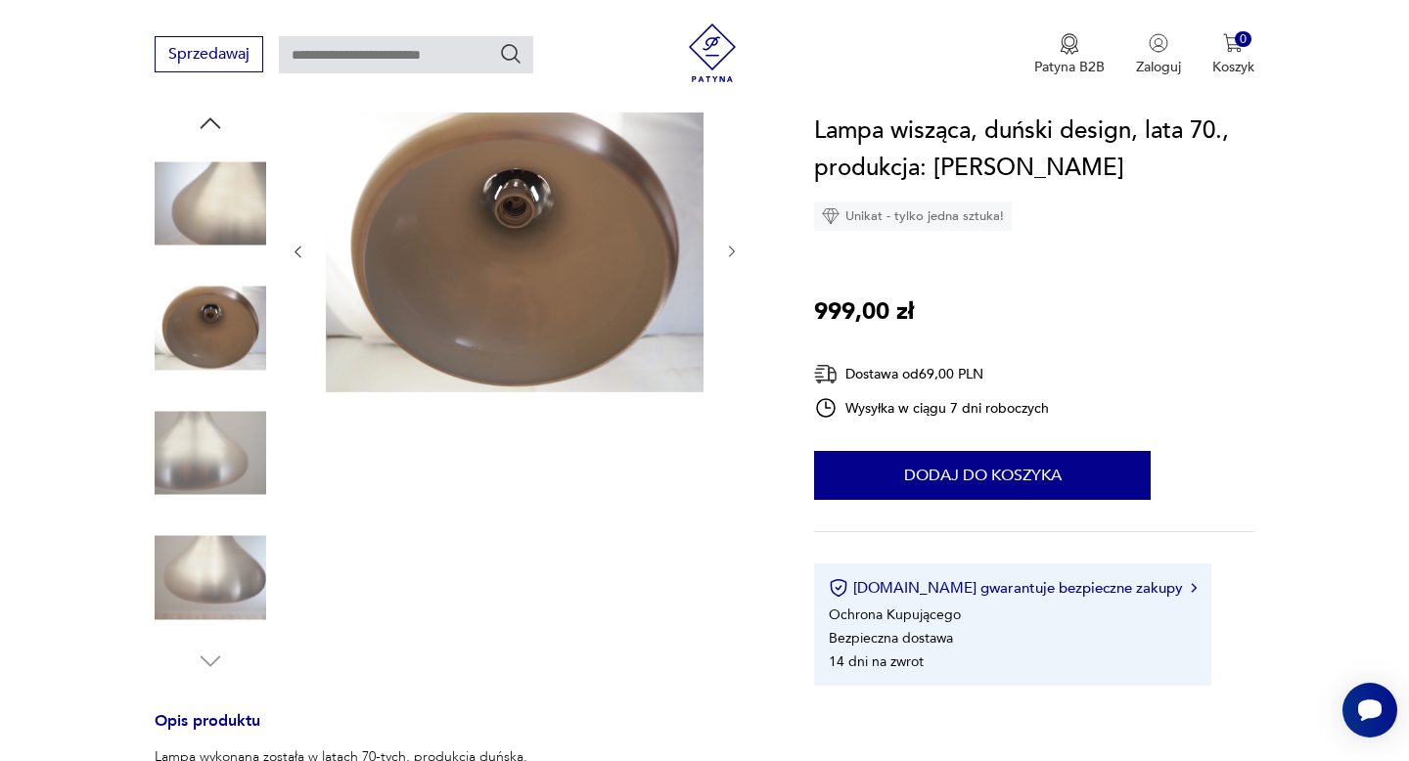
click at [737, 255] on icon "button" at bounding box center [732, 252] width 17 height 17
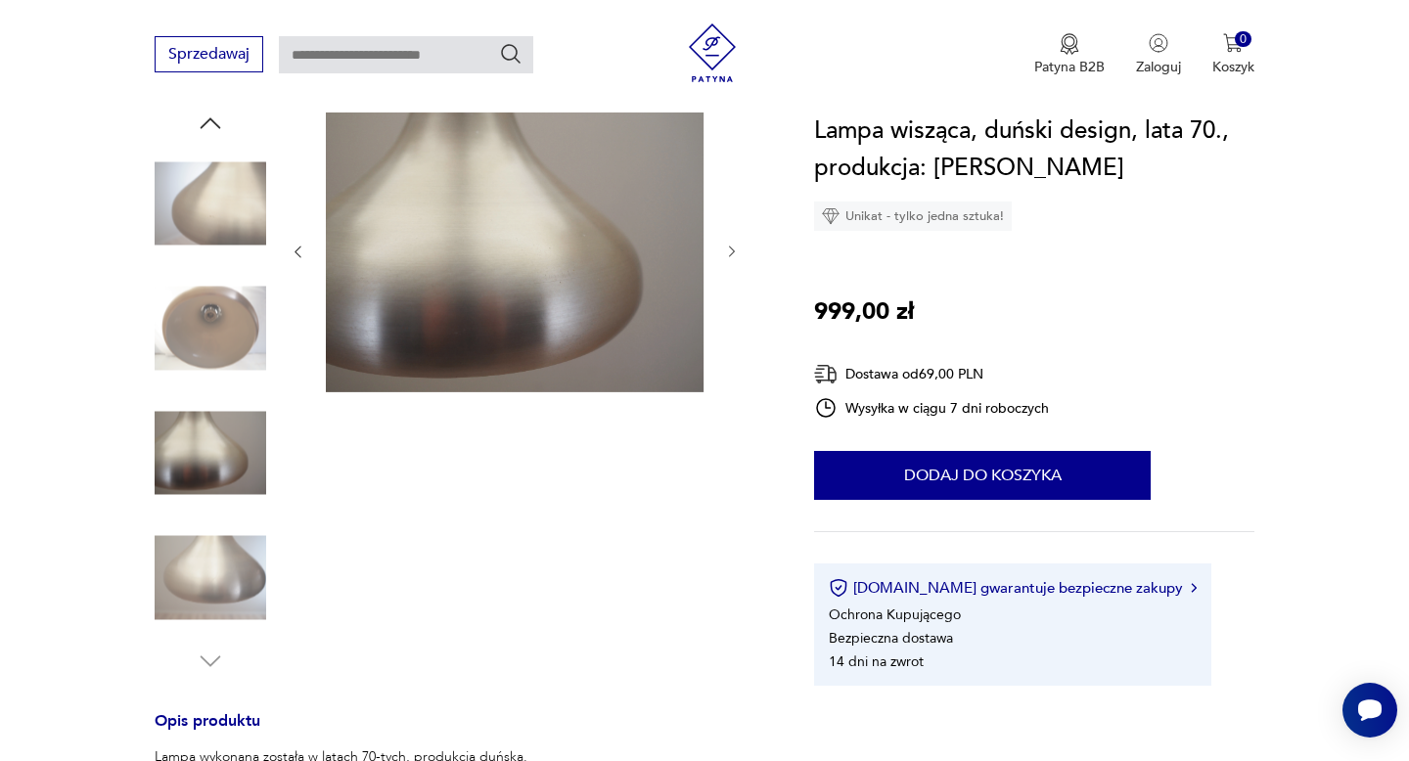
click at [737, 256] on icon "button" at bounding box center [732, 252] width 17 height 17
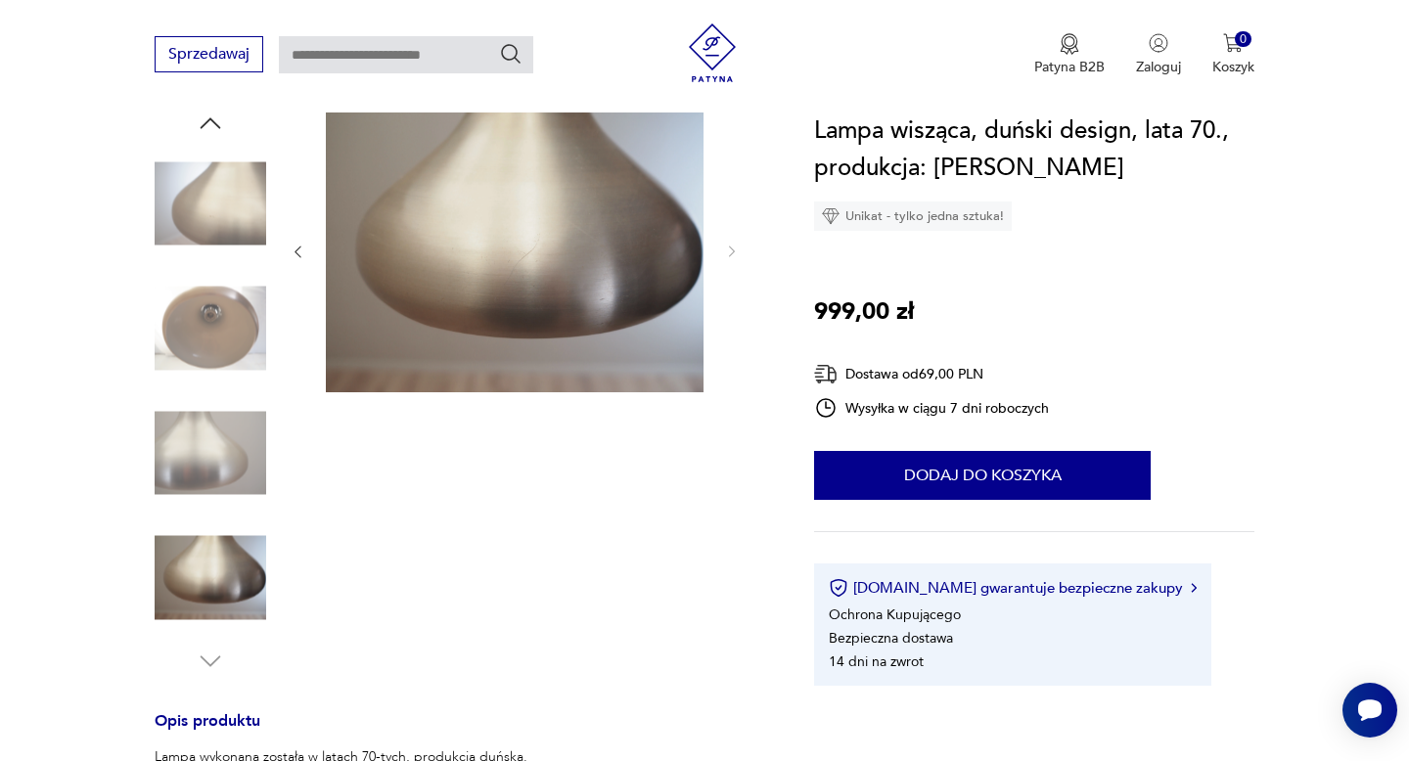
scroll to position [0, 0]
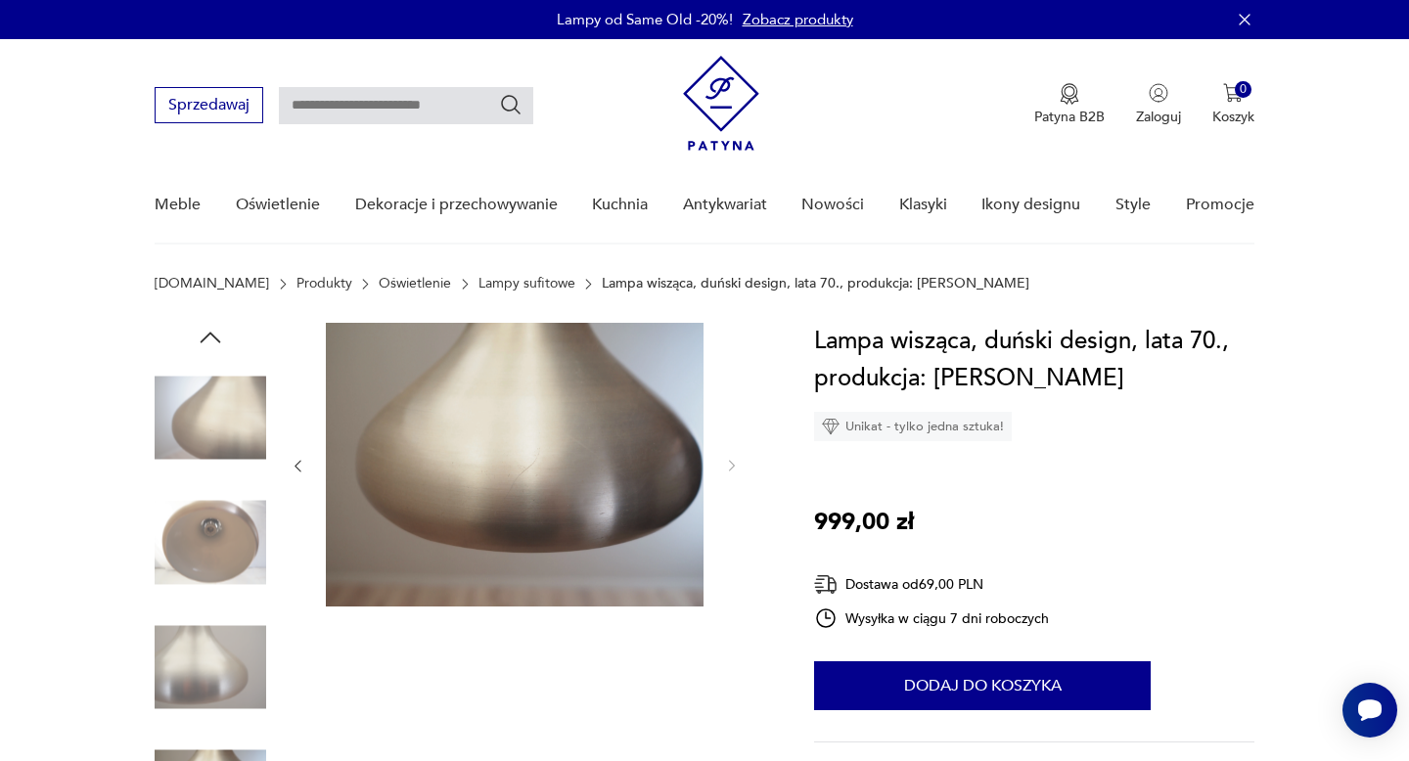
click at [205, 340] on icon "button" at bounding box center [210, 337] width 29 height 29
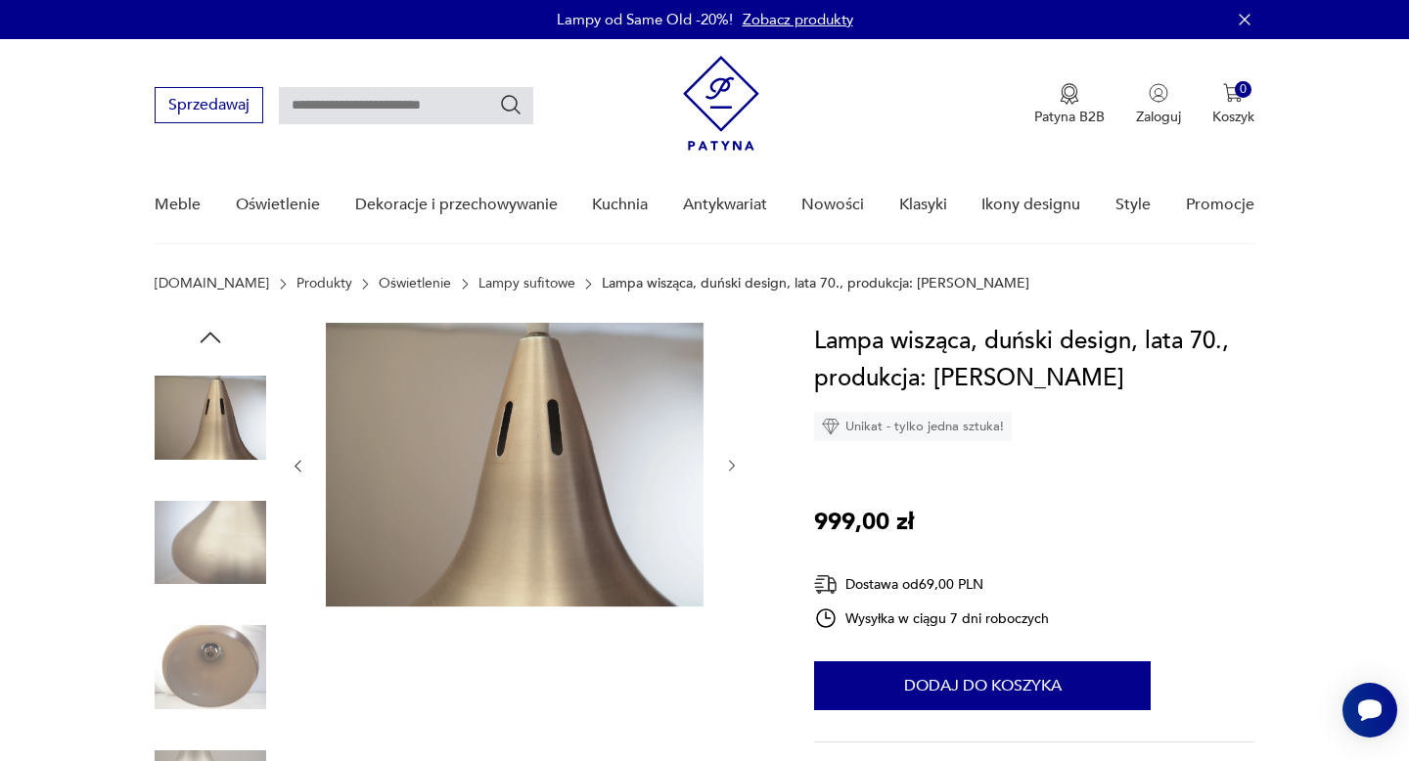
click at [205, 340] on icon "button" at bounding box center [210, 337] width 29 height 29
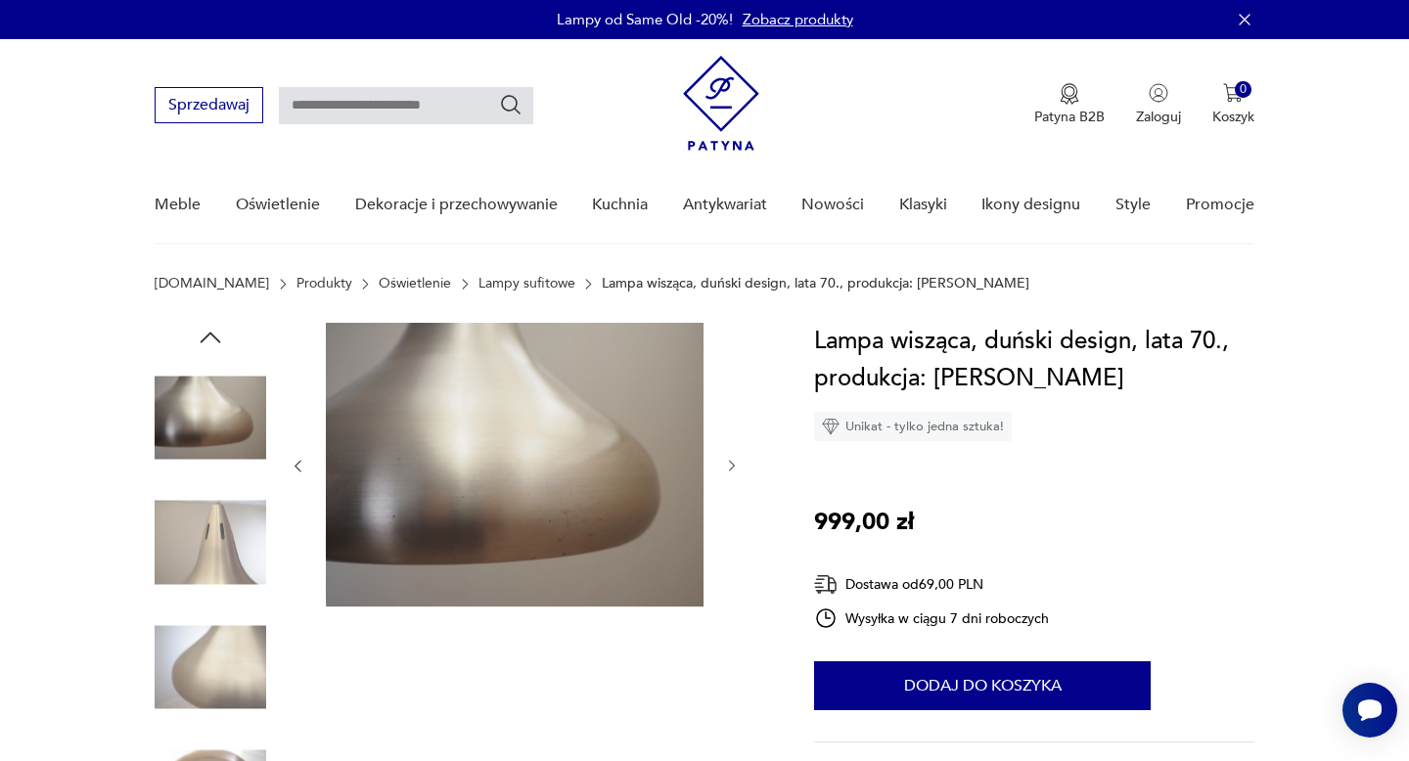
click at [205, 340] on icon "button" at bounding box center [210, 337] width 29 height 29
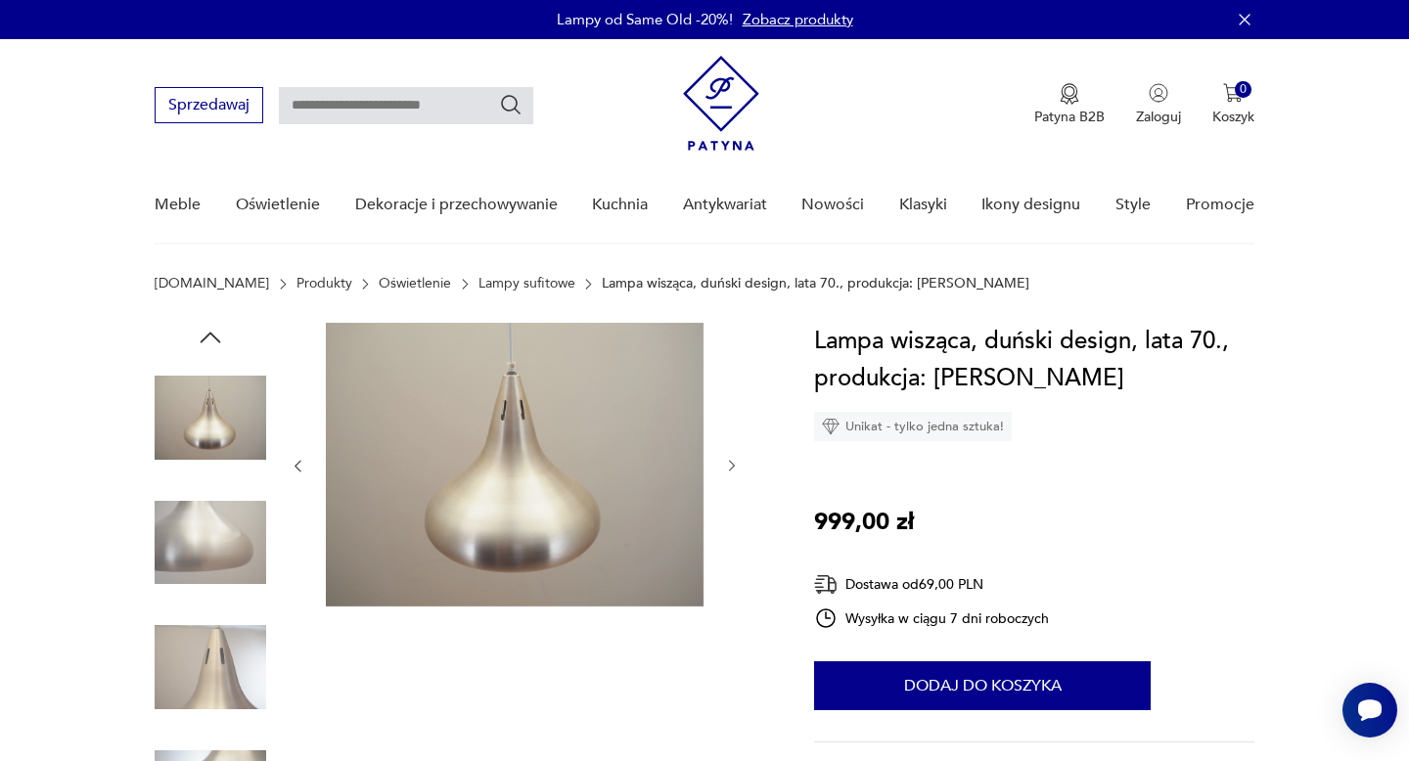
click at [205, 340] on icon "button" at bounding box center [210, 337] width 29 height 29
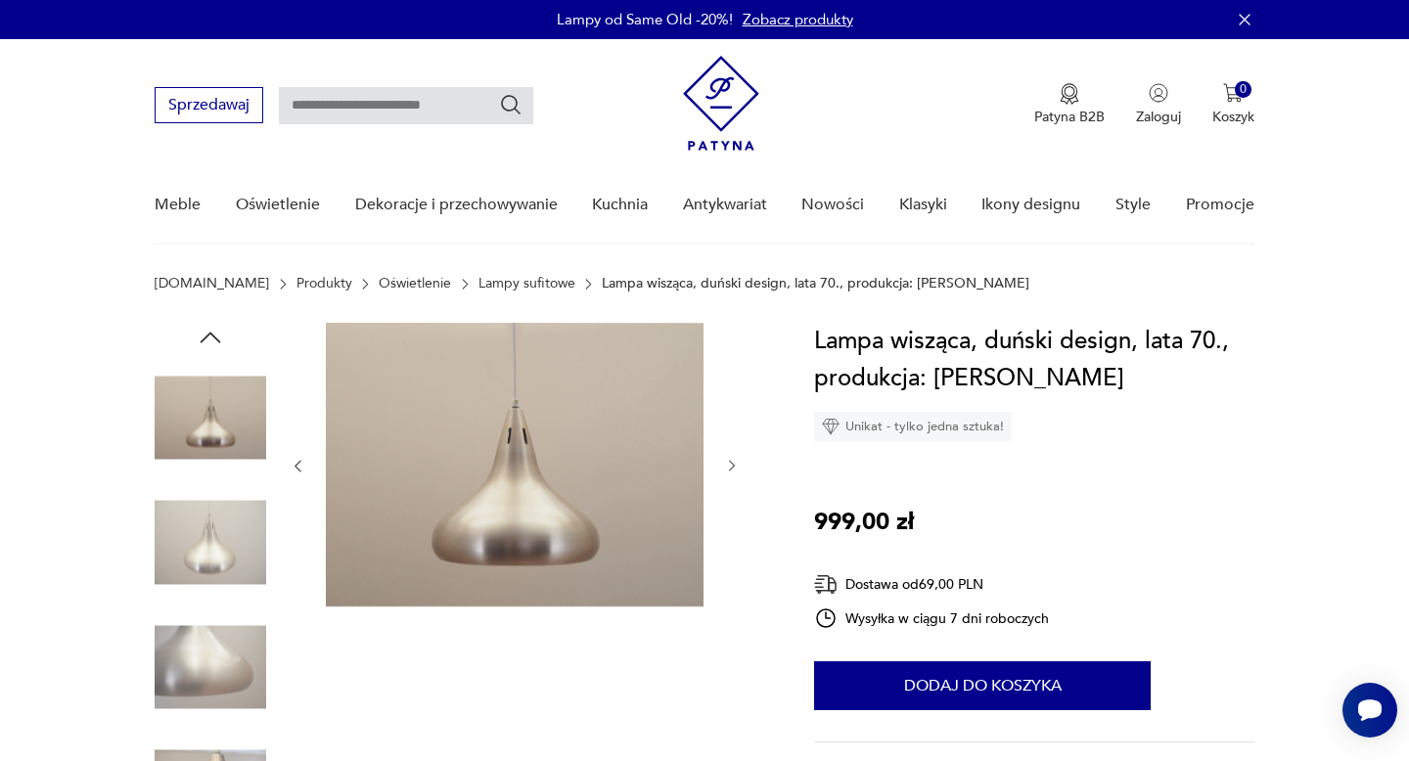
click at [205, 340] on icon "button" at bounding box center [210, 337] width 29 height 29
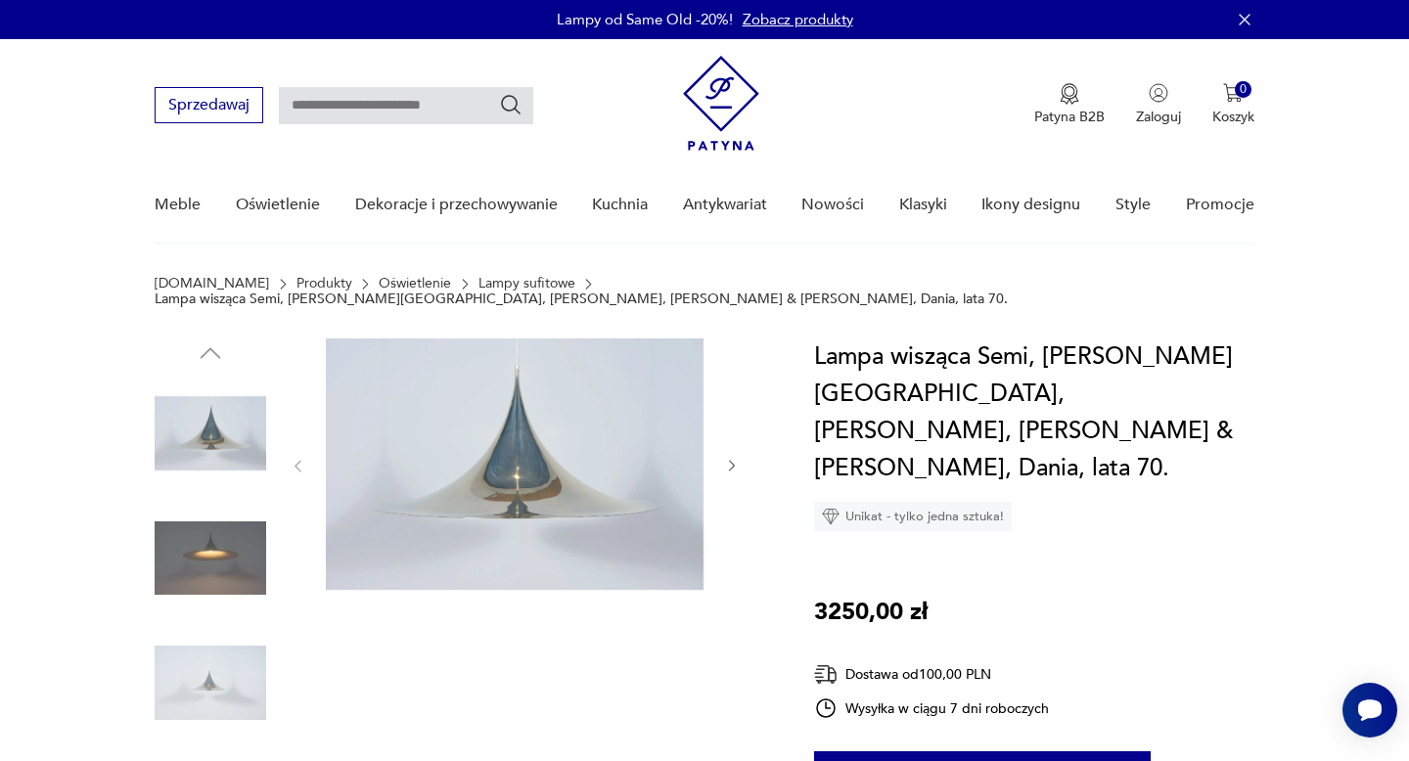
click at [194, 538] on img at bounding box center [211, 559] width 112 height 112
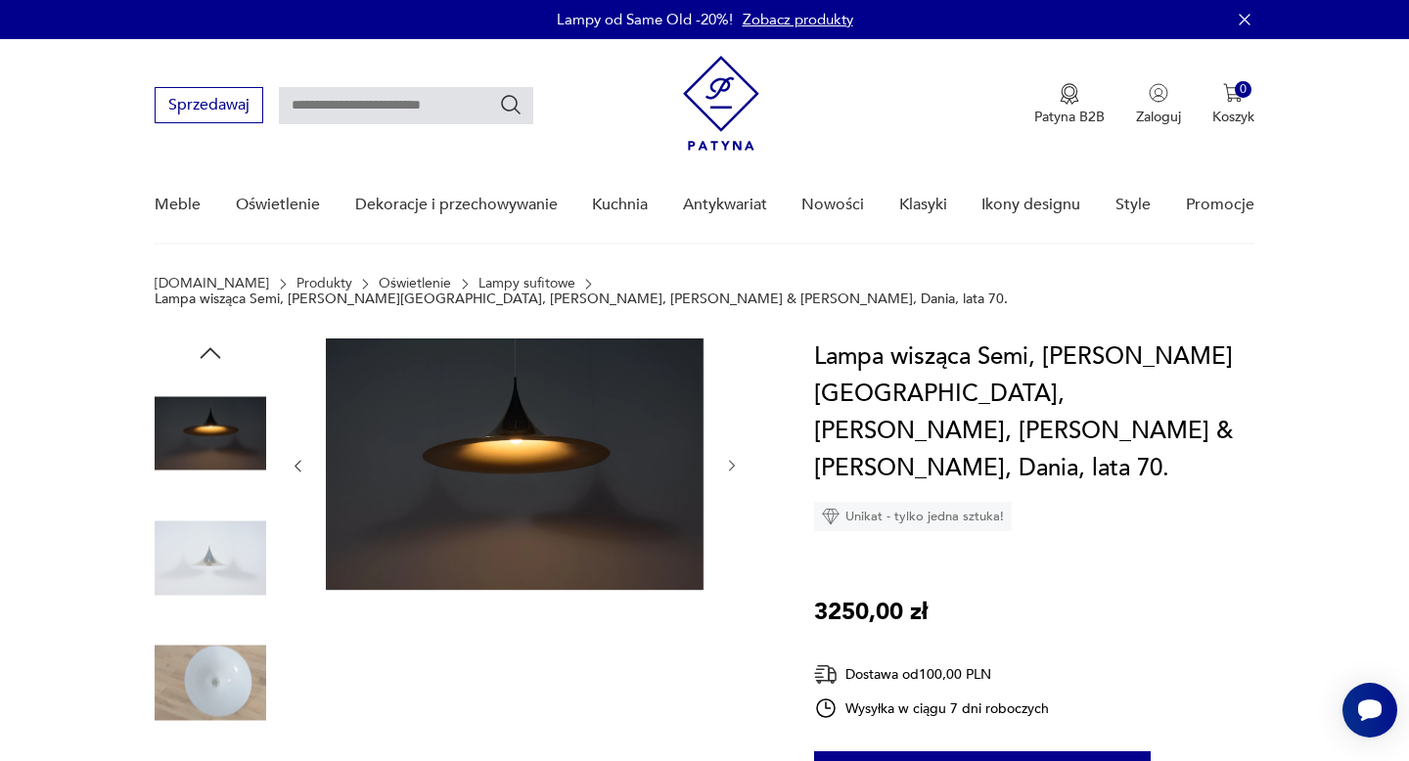
click at [201, 570] on img at bounding box center [211, 559] width 112 height 112
